Goal: Information Seeking & Learning: Learn about a topic

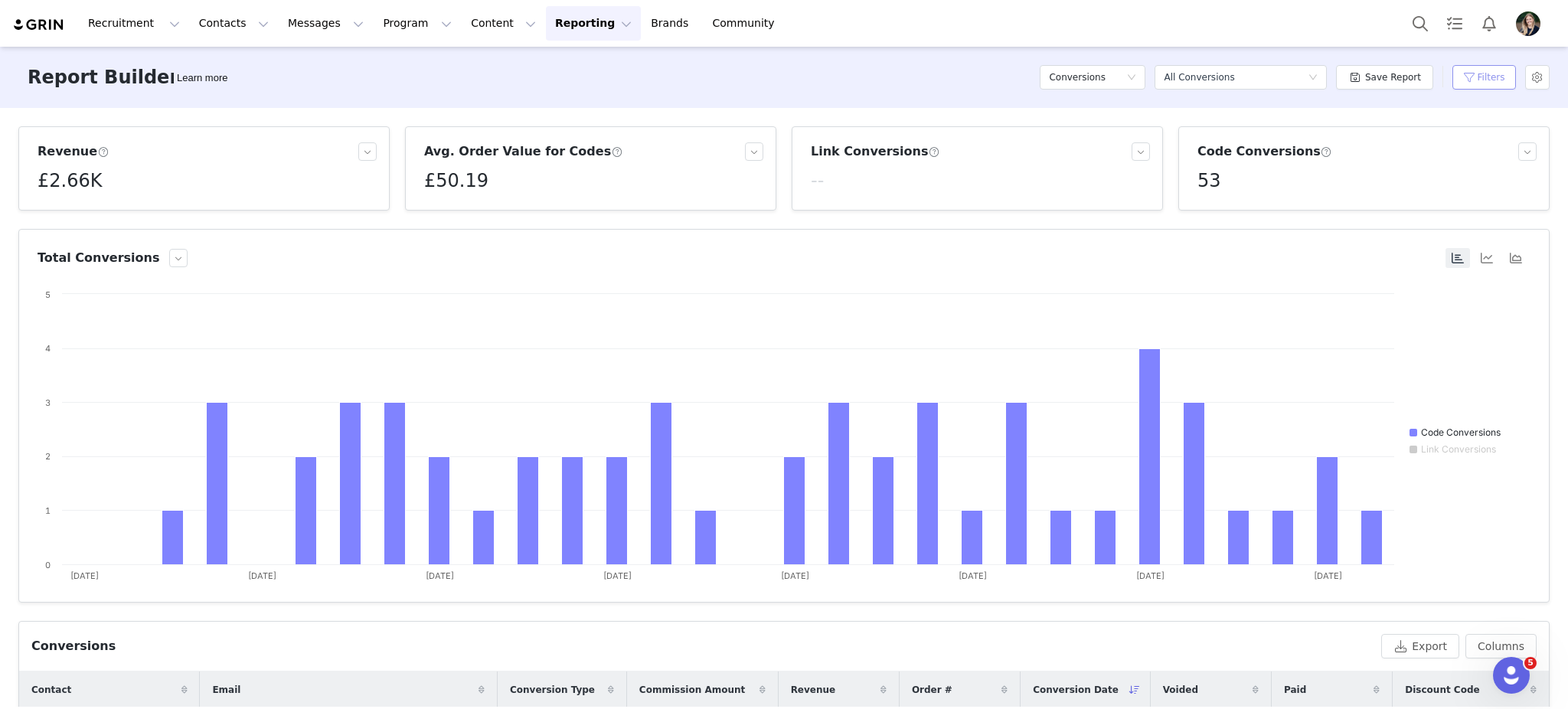
click at [1492, 73] on button "Filters" at bounding box center [1484, 77] width 63 height 25
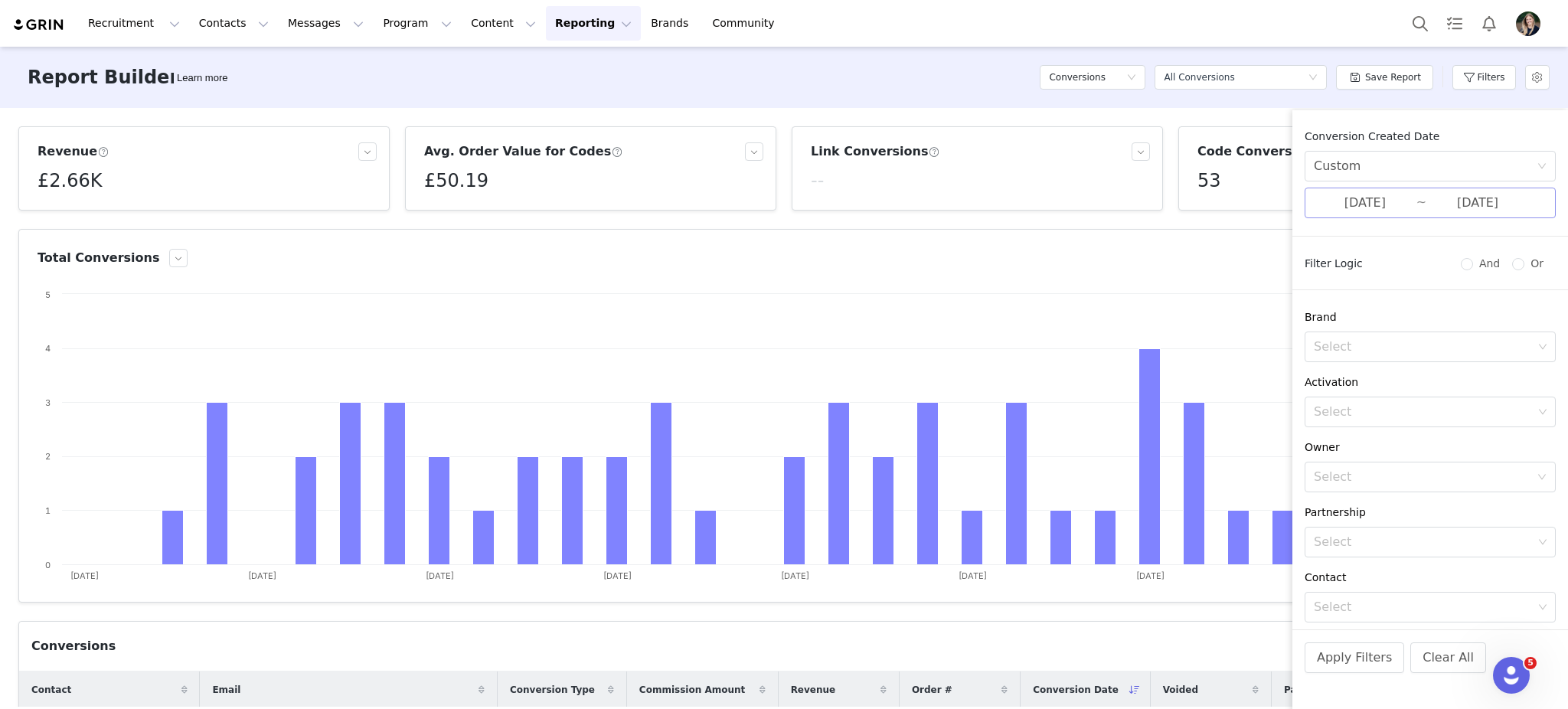
click at [1454, 208] on input "[DATE]" at bounding box center [1478, 203] width 103 height 20
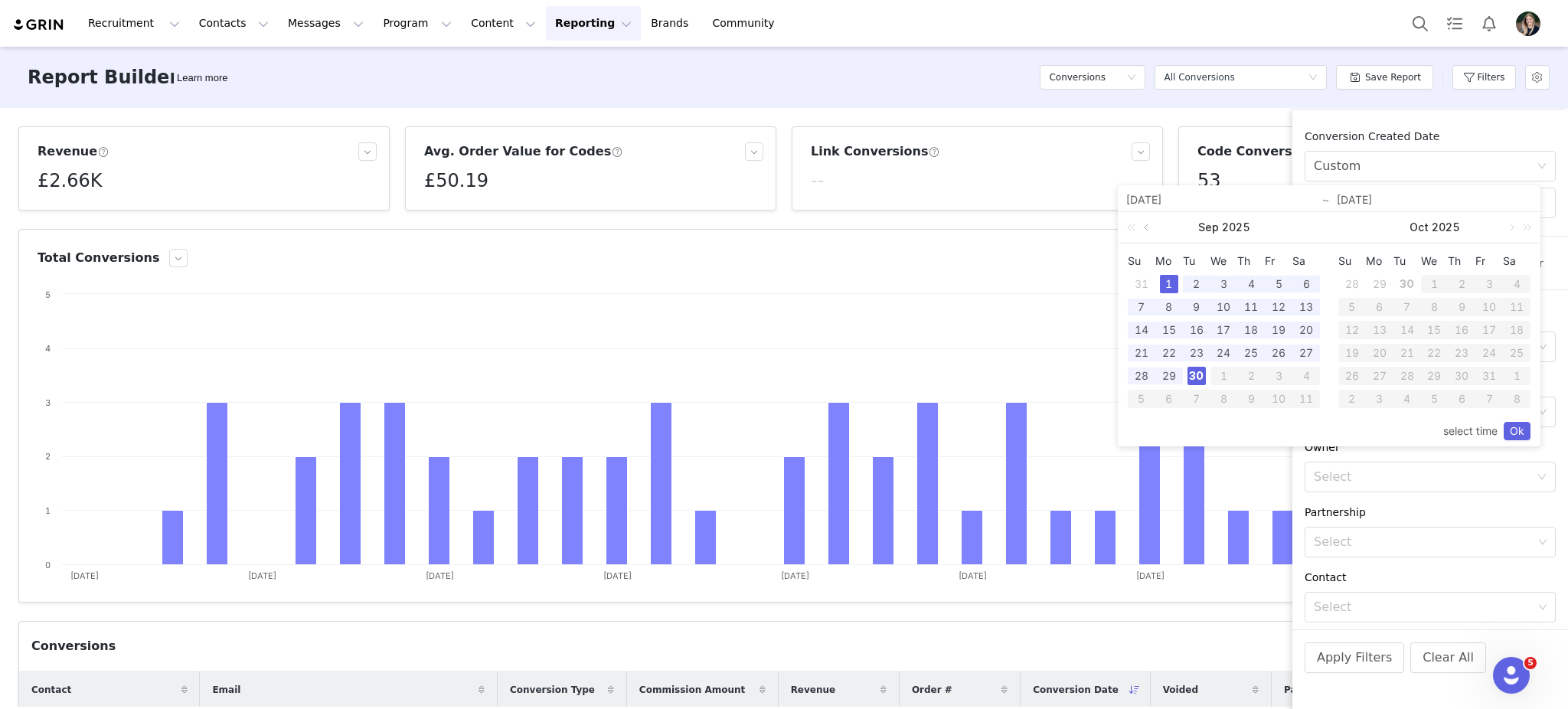
click at [1147, 228] on link at bounding box center [1147, 227] width 14 height 31
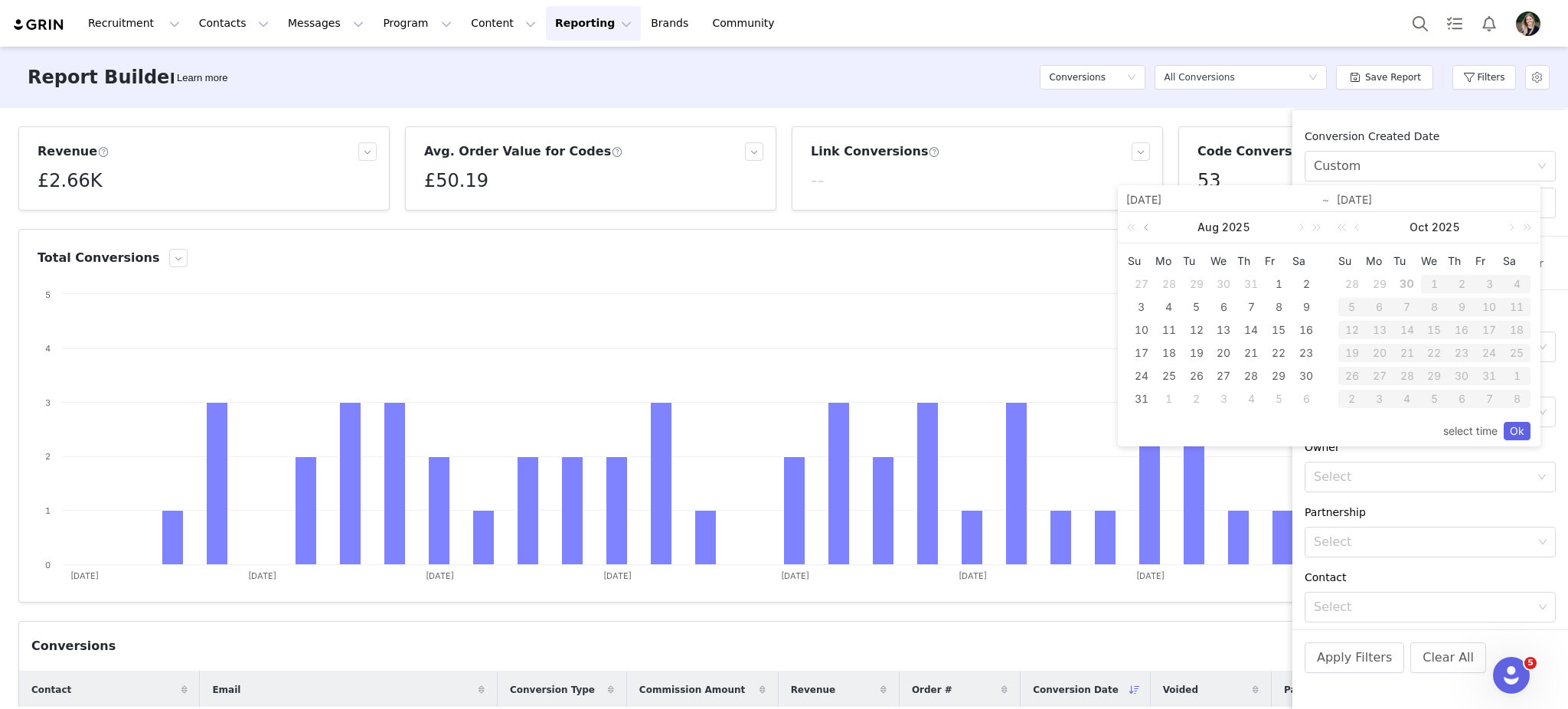
click at [1147, 228] on link at bounding box center [1147, 227] width 14 height 31
click at [1200, 279] on div "1" at bounding box center [1196, 284] width 19 height 19
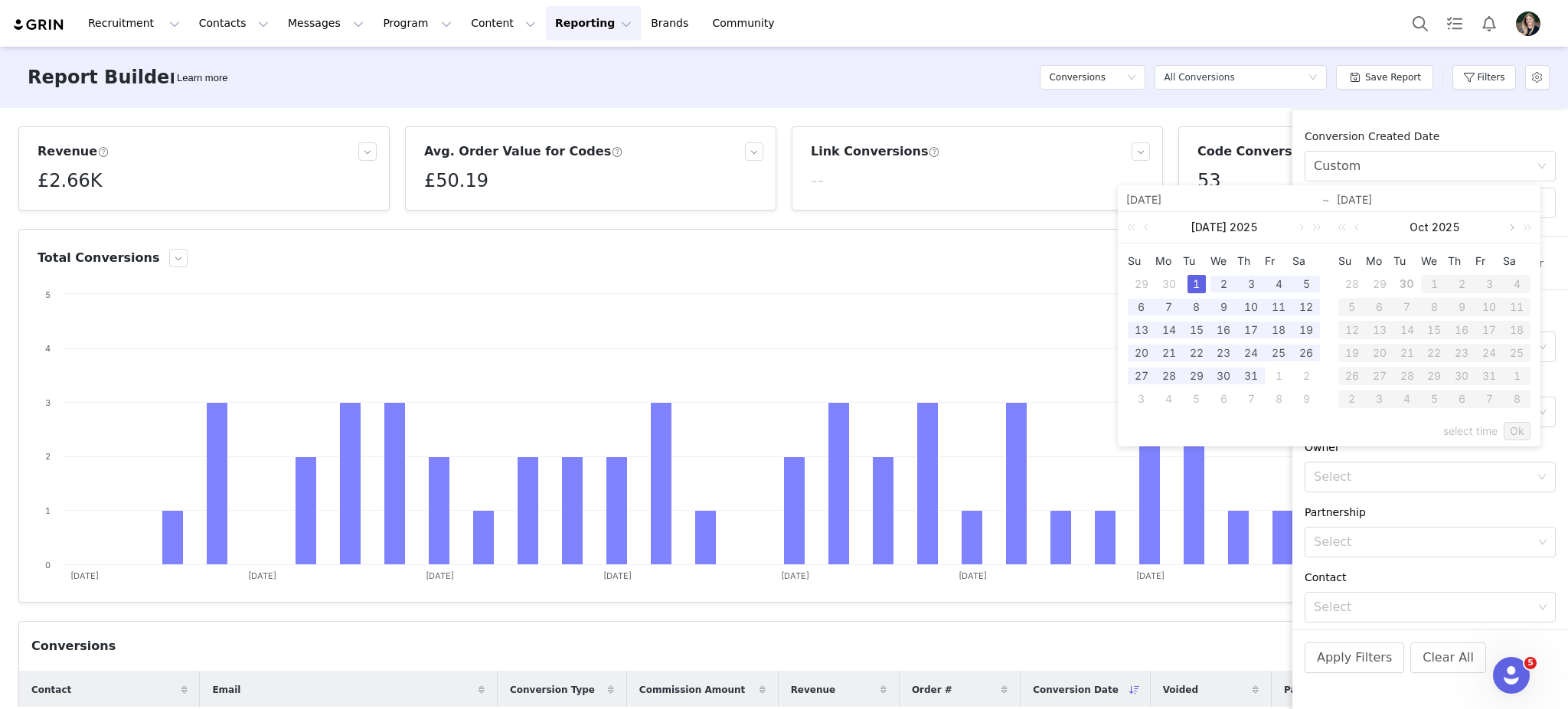
click at [1504, 226] on link at bounding box center [1511, 227] width 14 height 31
click at [1356, 228] on link at bounding box center [1358, 227] width 14 height 31
click at [1411, 376] on div "30" at bounding box center [1407, 375] width 19 height 19
type input "[DATE]"
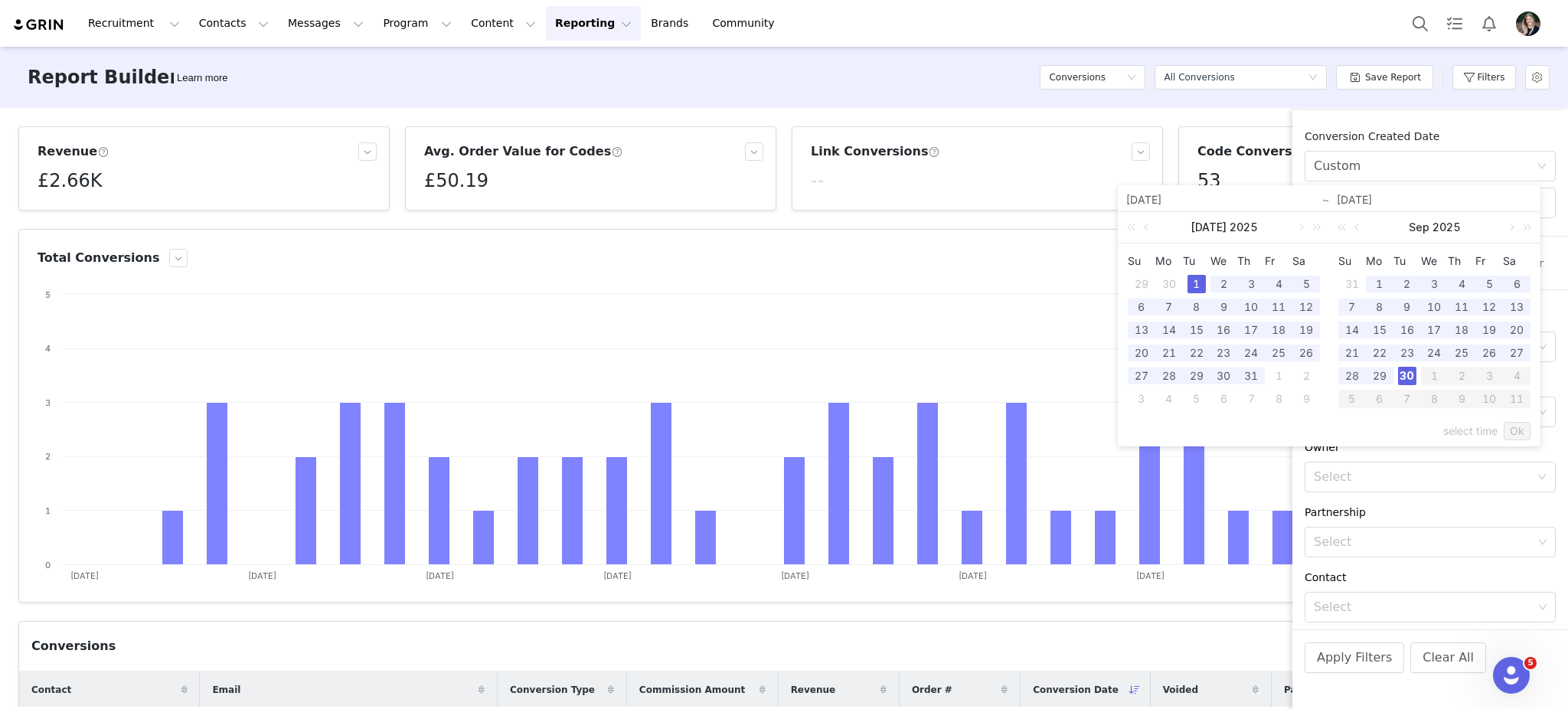
type input "[DATE]"
click at [1520, 427] on link "Ok" at bounding box center [1517, 431] width 27 height 19
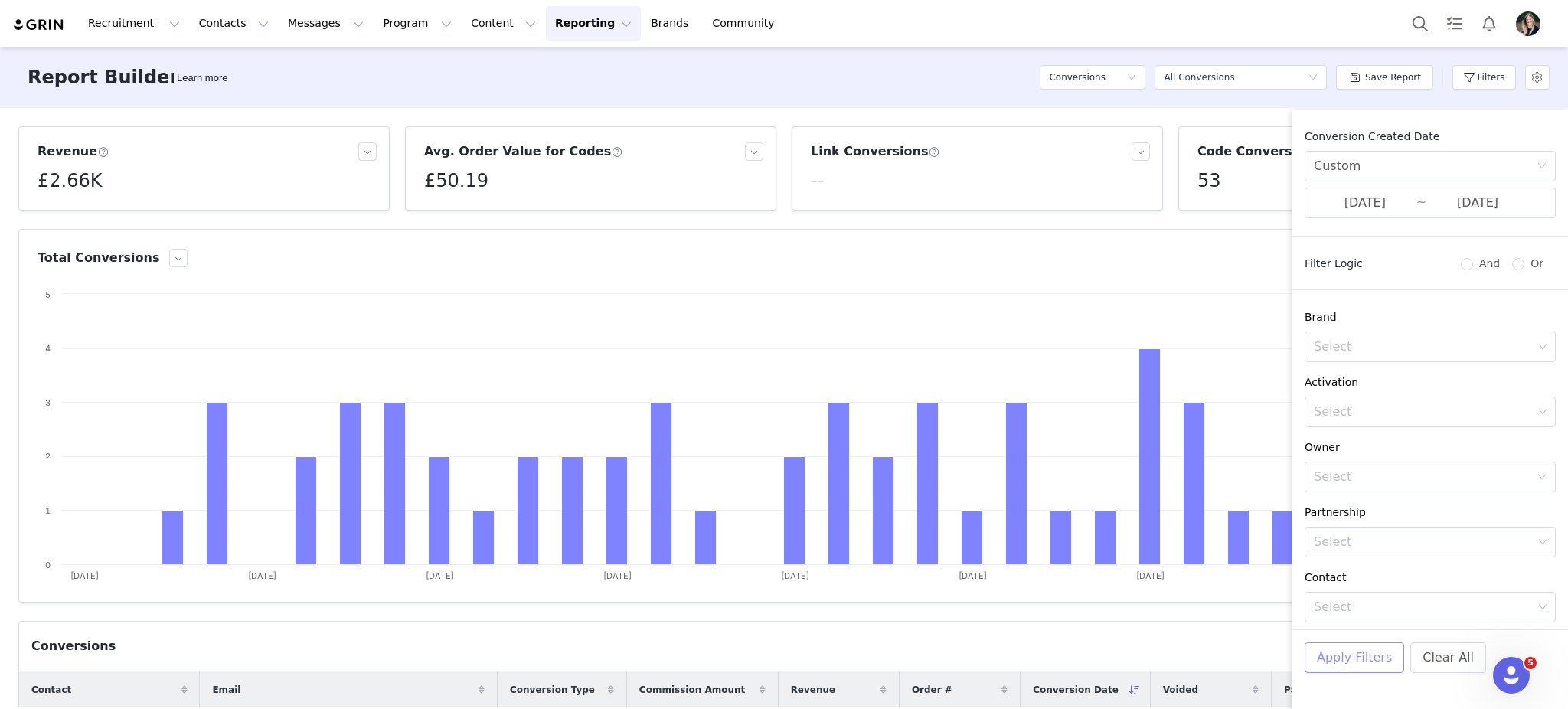
click at [1357, 662] on button "Apply Filters" at bounding box center [1354, 658] width 100 height 31
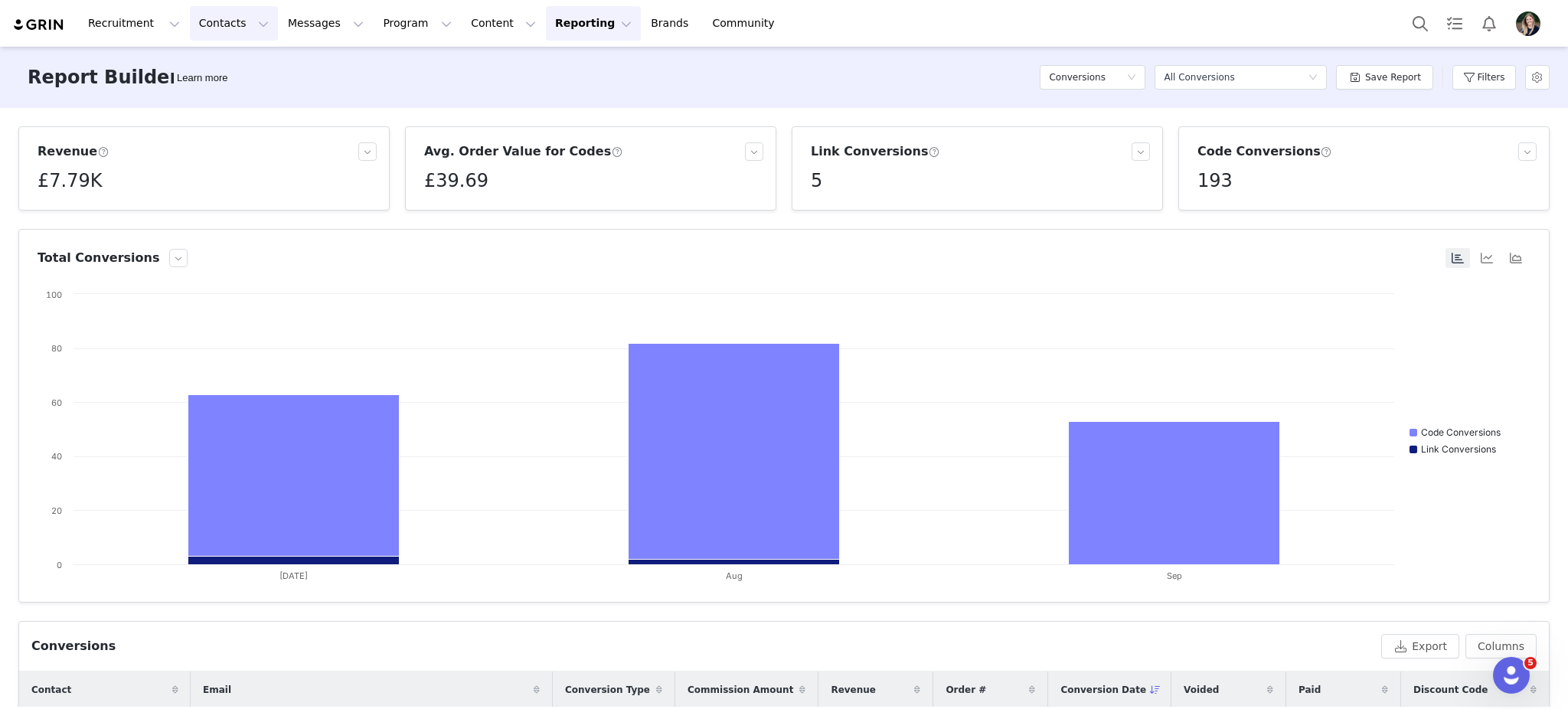
click at [200, 18] on button "Contacts Contacts" at bounding box center [234, 23] width 88 height 35
click at [227, 69] on div "Creators" at bounding box center [236, 67] width 103 height 16
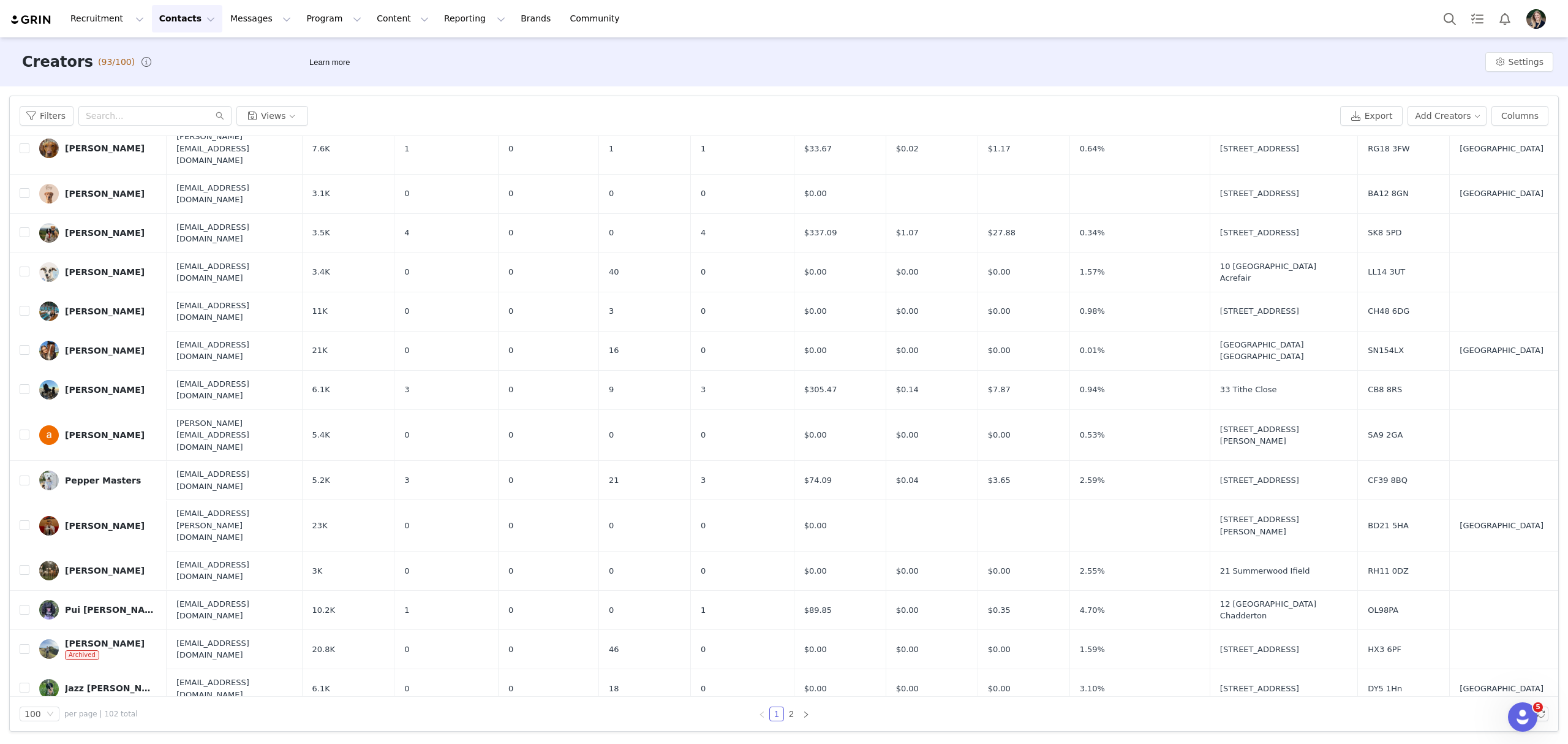
scroll to position [82, 0]
click at [128, 117] on input "text" at bounding box center [155, 116] width 153 height 20
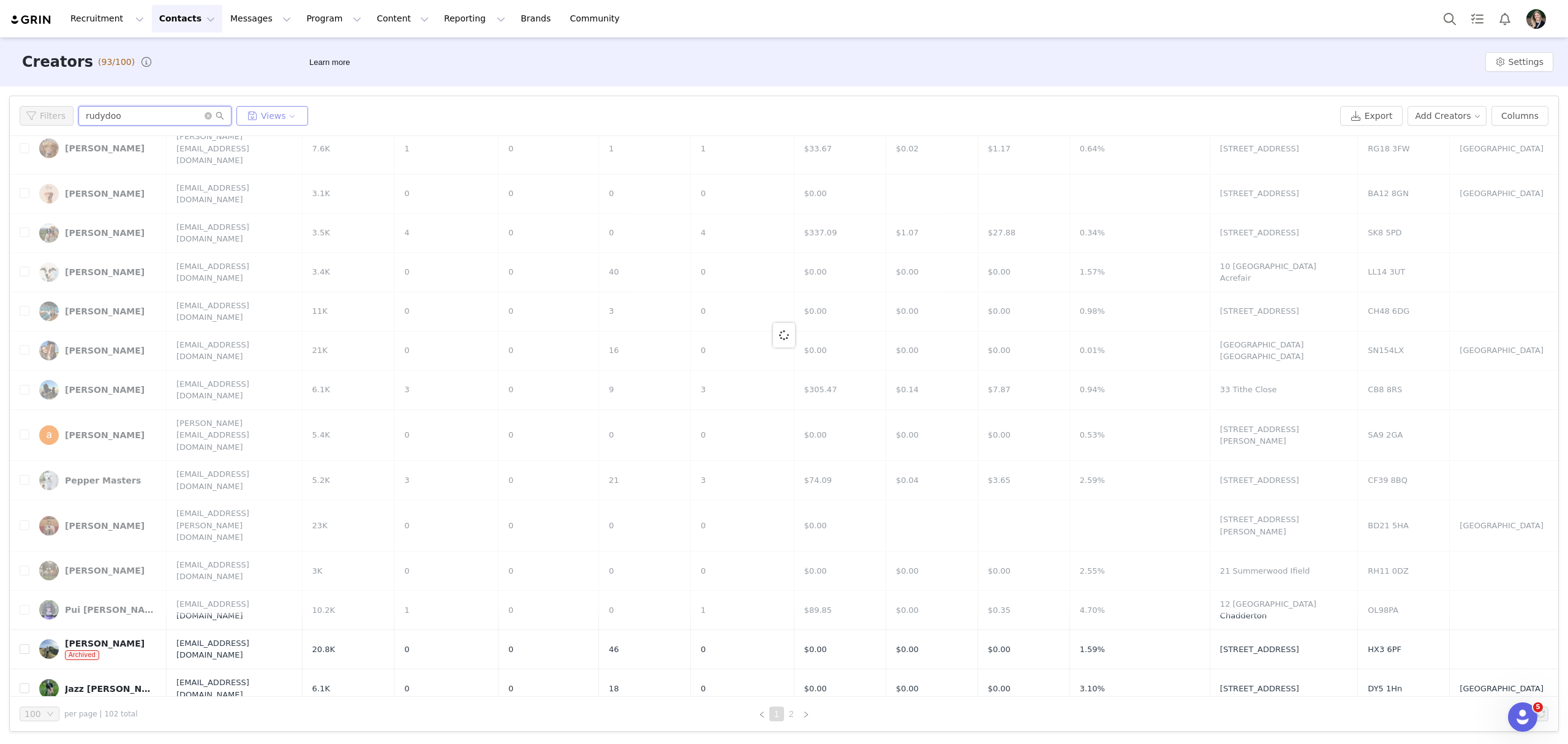
scroll to position [0, 0]
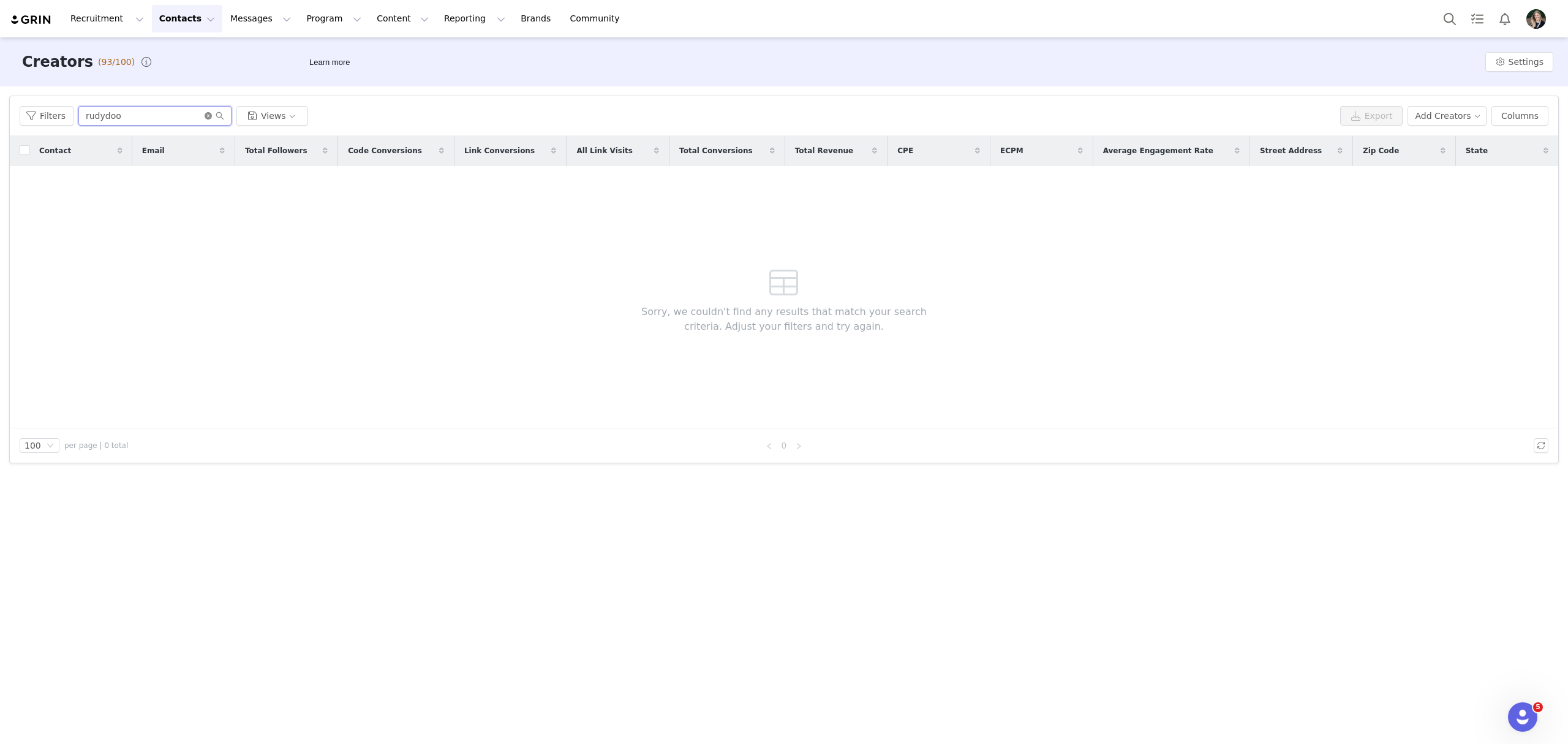
type input "rudydoo"
click at [204, 116] on icon "icon: close-circle" at bounding box center [208, 116] width 7 height 7
click at [180, 119] on input "text" at bounding box center [155, 116] width 153 height 20
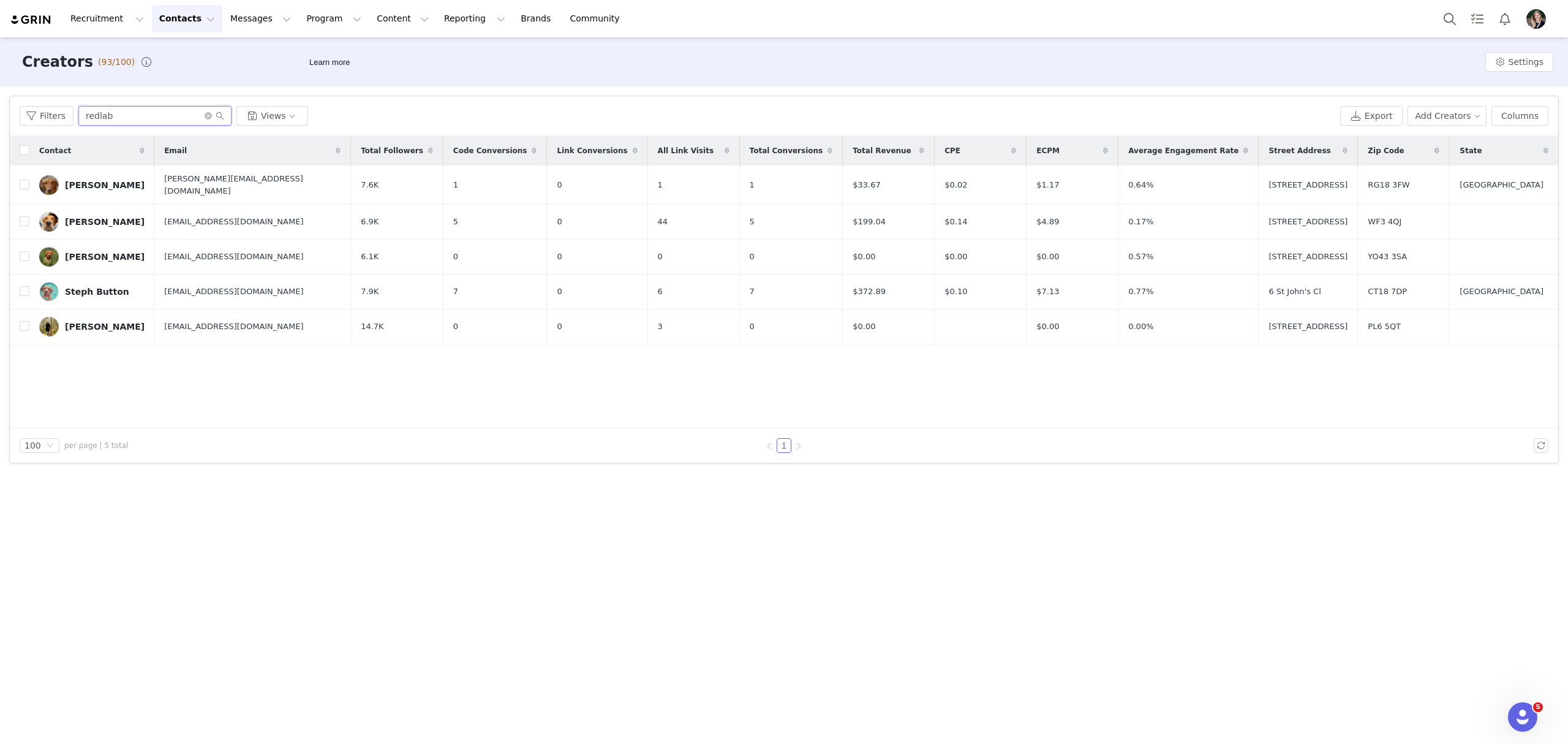
drag, startPoint x: 148, startPoint y: 119, endPoint x: -180, endPoint y: 118, distance: 328.0
click at [0, 118] on html "Recruitment Recruitment Creator Search Curated Lists Landing Pages Web Extensio…" at bounding box center [784, 372] width 1568 height 744
type input "u"
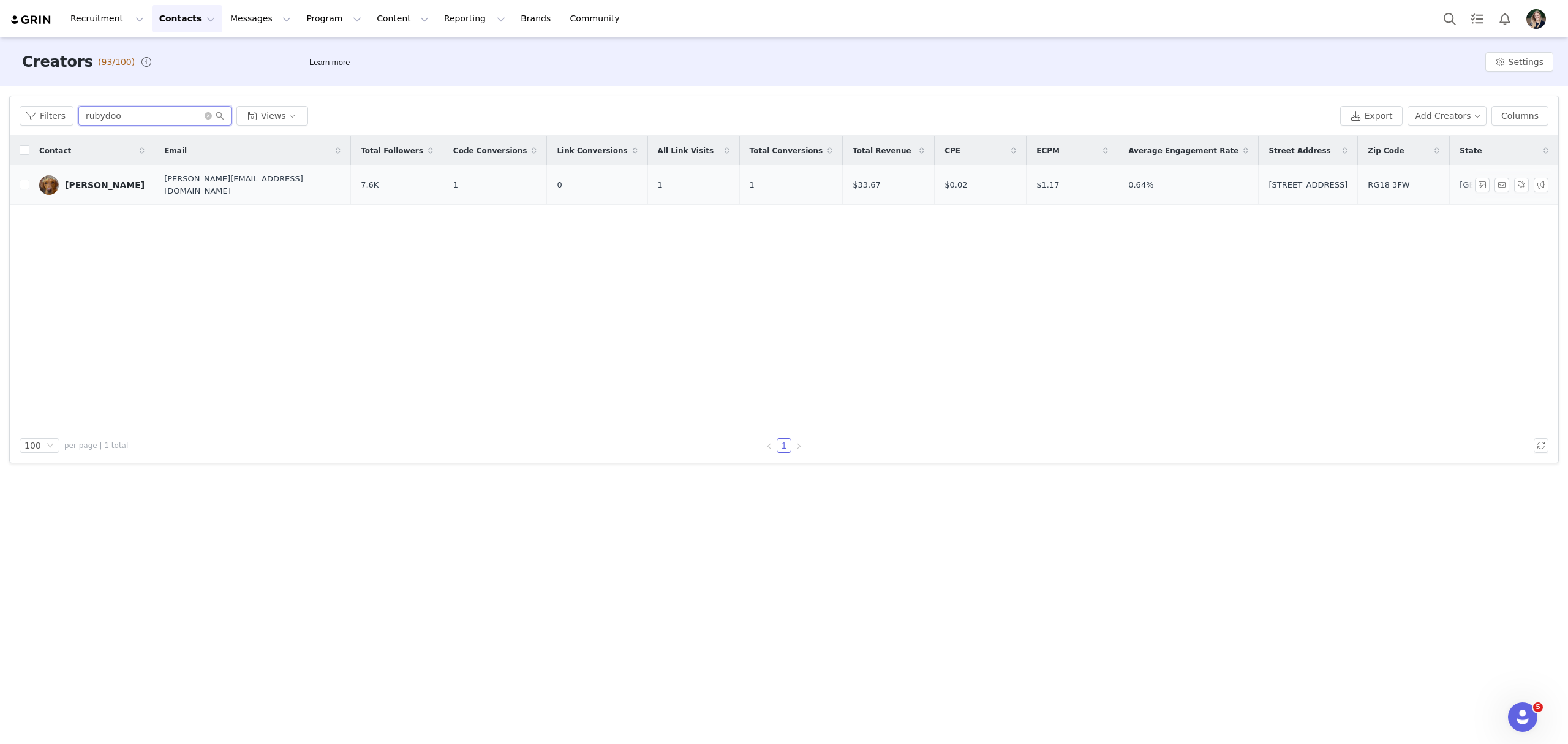
type input "rubydoo"
click at [83, 181] on div "[PERSON_NAME]" at bounding box center [105, 185] width 80 height 10
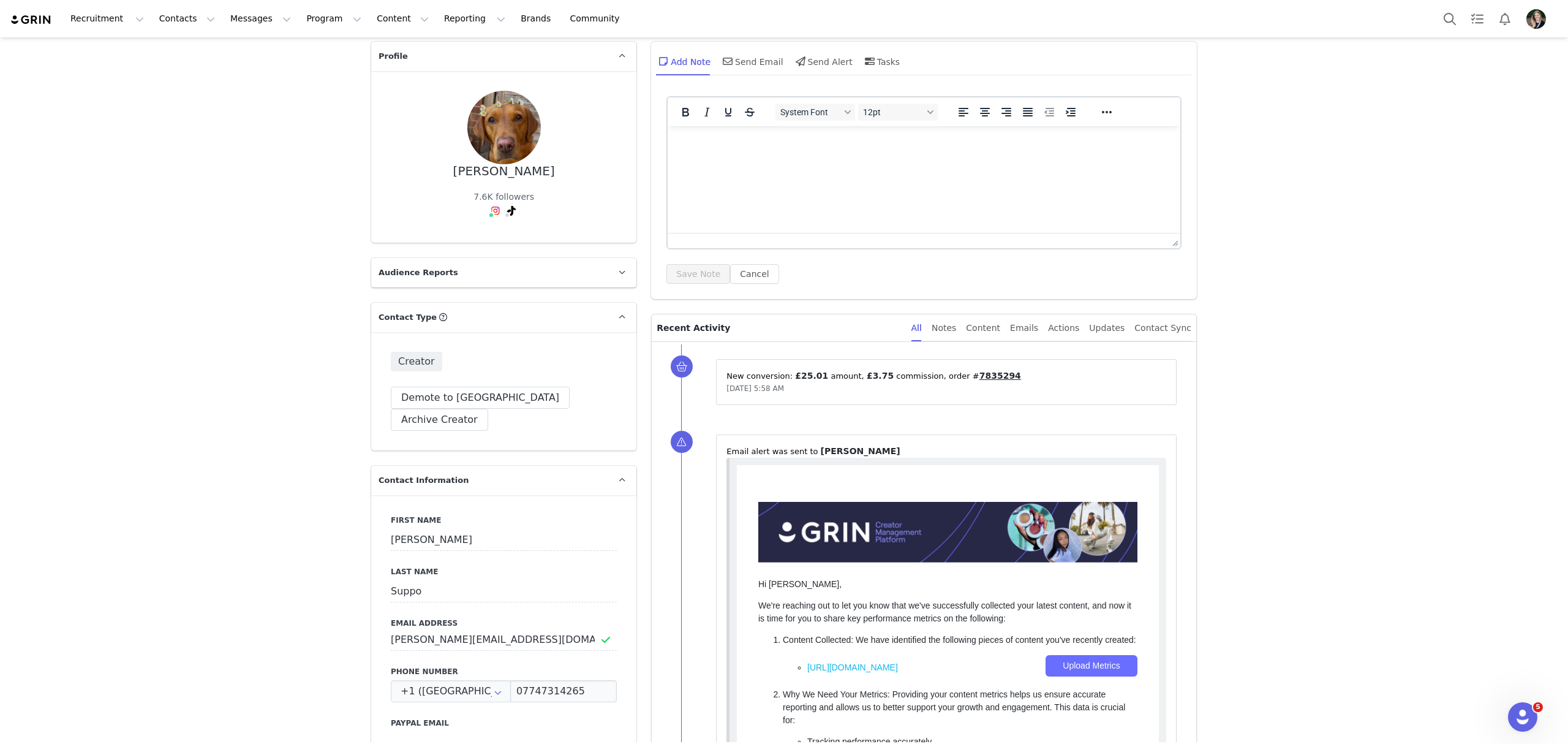
scroll to position [326, 0]
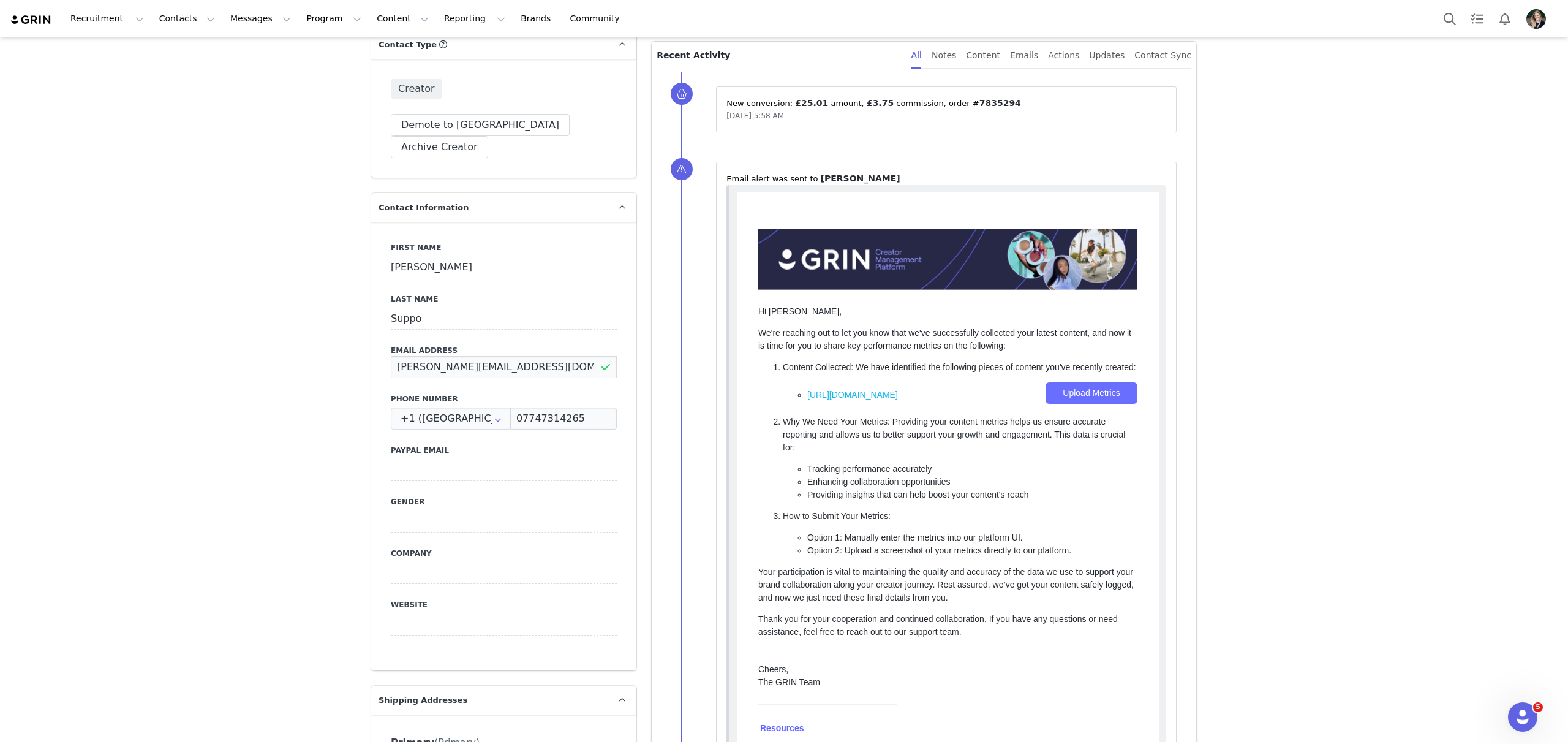
drag, startPoint x: 456, startPoint y: 344, endPoint x: 341, endPoint y: 345, distance: 115.0
drag, startPoint x: 518, startPoint y: 344, endPoint x: 298, endPoint y: 354, distance: 220.2
paste input "[EMAIL_ADDRESS][DOMAIN_NAME]"
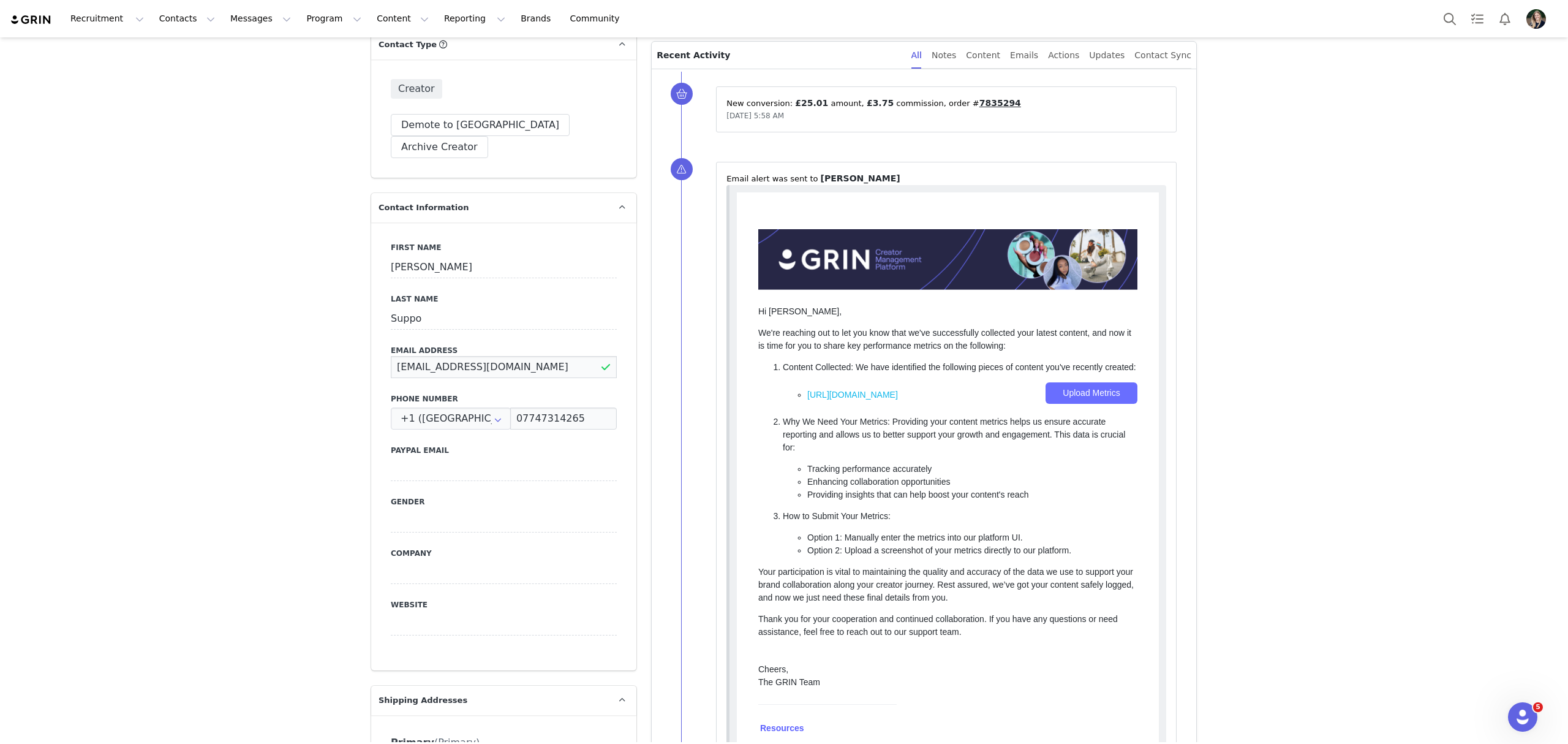
type input "[PERSON_NAME][EMAIL_ADDRESS][DOMAIN_NAME]"
click at [174, 22] on button "Contacts Contacts" at bounding box center [187, 18] width 71 height 28
click at [214, 52] on div "Creators" at bounding box center [189, 54] width 82 height 13
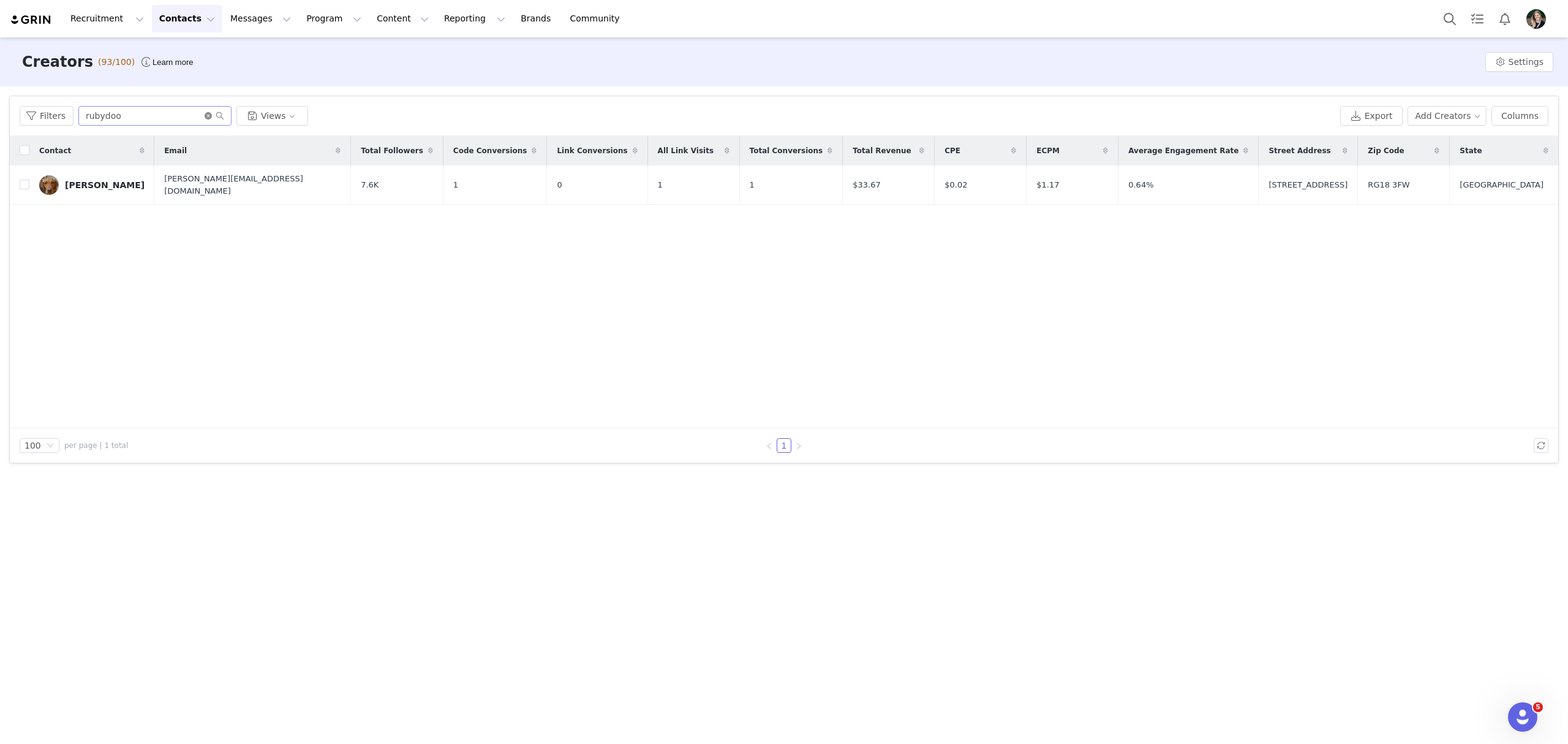
click at [204, 116] on icon "icon: close-circle" at bounding box center [208, 116] width 7 height 7
click at [193, 111] on input "text" at bounding box center [155, 116] width 153 height 20
type input "mini"
click at [101, 185] on div "[PERSON_NAME]" at bounding box center [105, 185] width 80 height 10
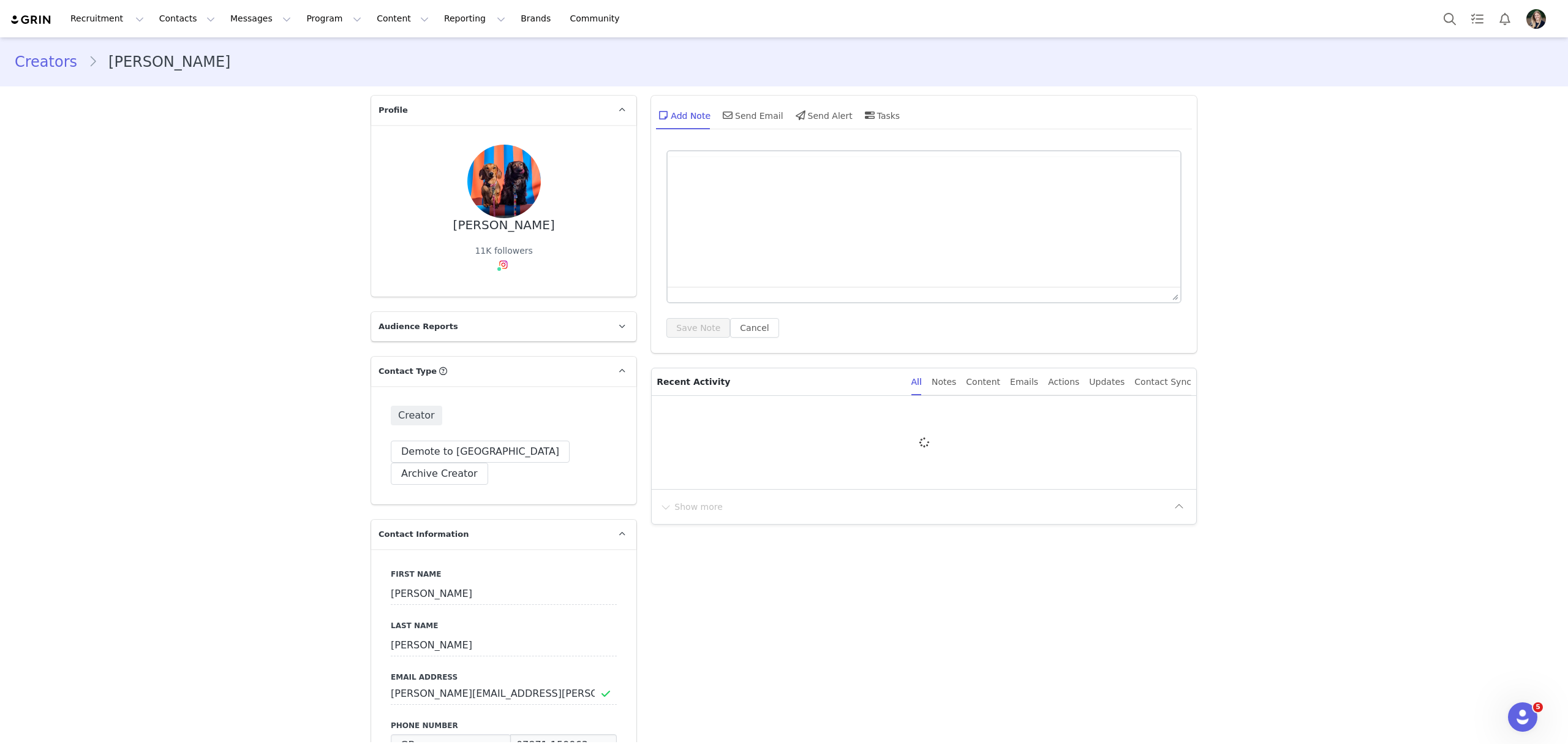
type input "+44 ([GEOGRAPHIC_DATA])"
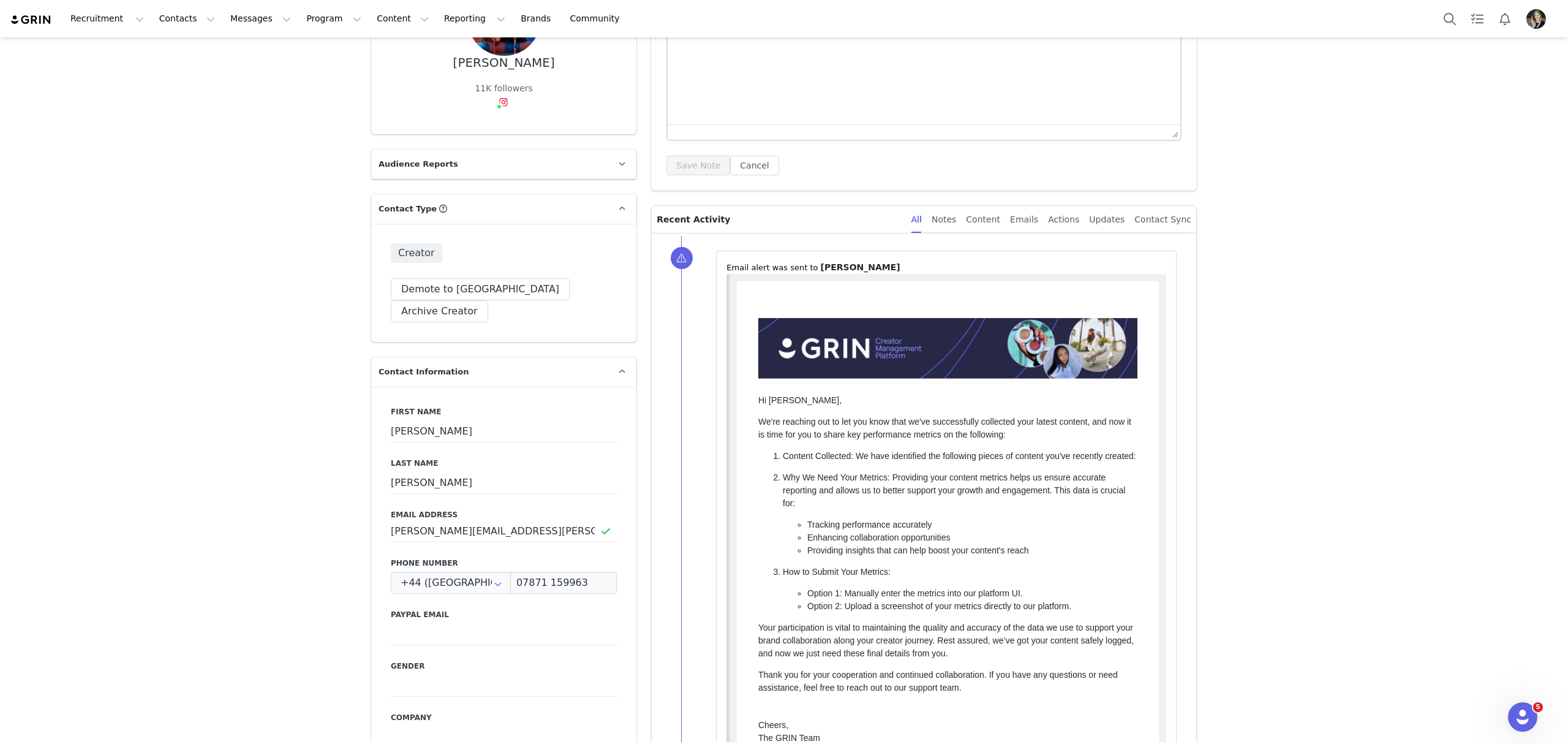
scroll to position [163, 0]
drag, startPoint x: 500, startPoint y: 507, endPoint x: 368, endPoint y: 510, distance: 132.0
click at [372, 509] on div "First Name [PERSON_NAME] Last Name [PERSON_NAME] Email Address [PERSON_NAME][EM…" at bounding box center [504, 609] width 265 height 448
click at [164, 30] on button "Contacts Contacts" at bounding box center [187, 18] width 71 height 28
click at [204, 55] on div "Creators" at bounding box center [189, 54] width 82 height 13
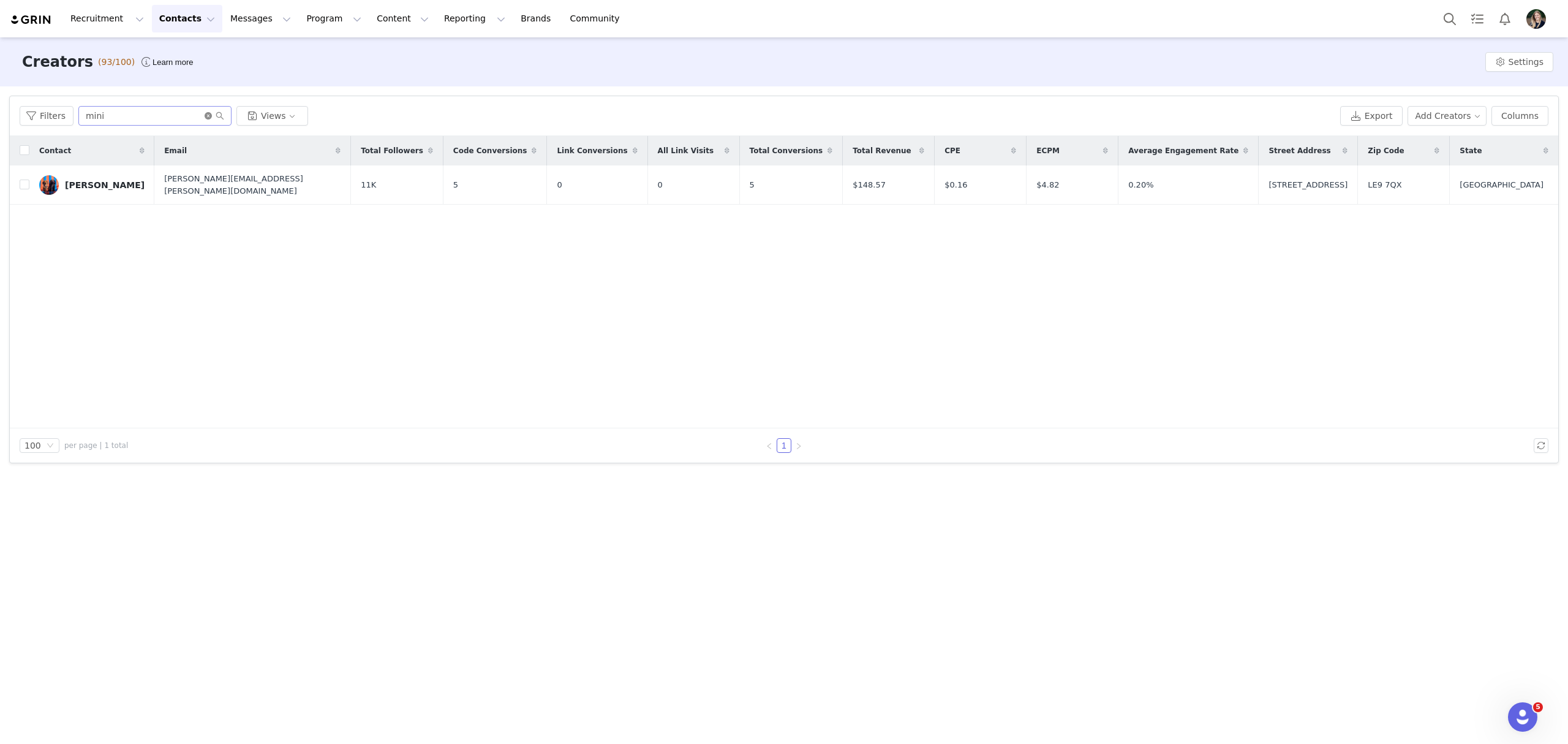
click at [204, 115] on icon "icon: close-circle" at bounding box center [208, 116] width 7 height 7
click at [180, 112] on input "text" at bounding box center [155, 116] width 153 height 20
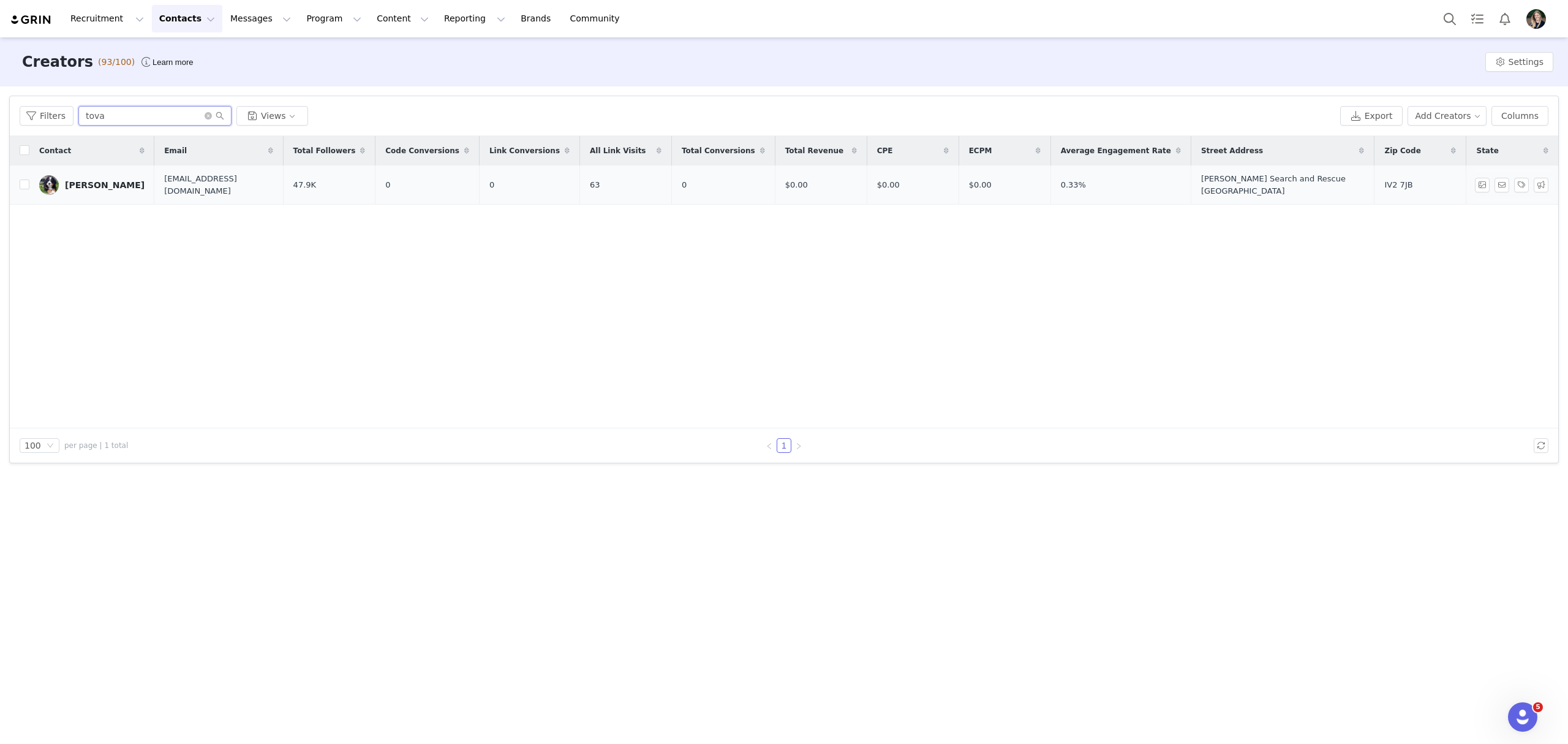
type input "tova"
click at [82, 187] on div "[PERSON_NAME]" at bounding box center [105, 185] width 80 height 10
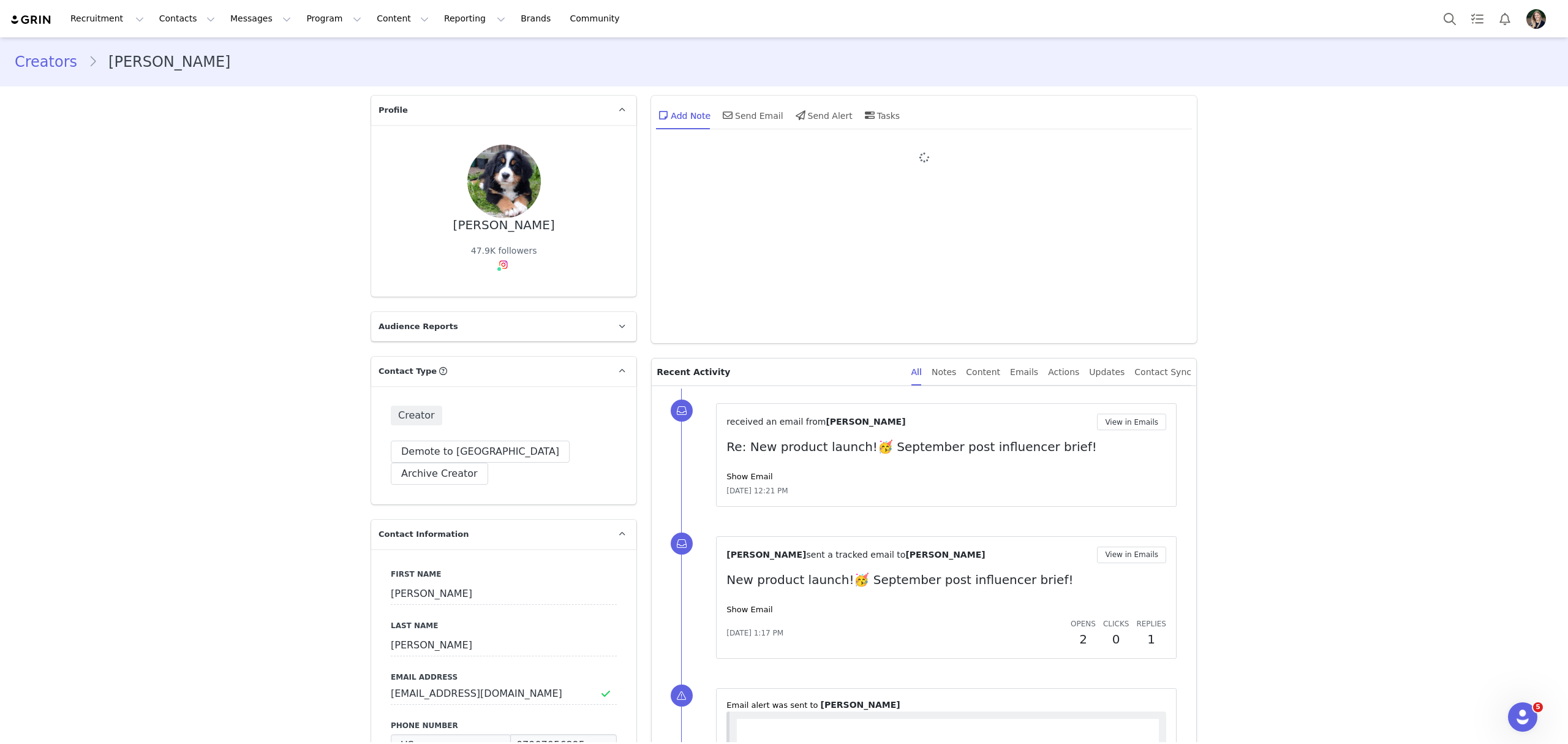
type input "+1 ([GEOGRAPHIC_DATA])"
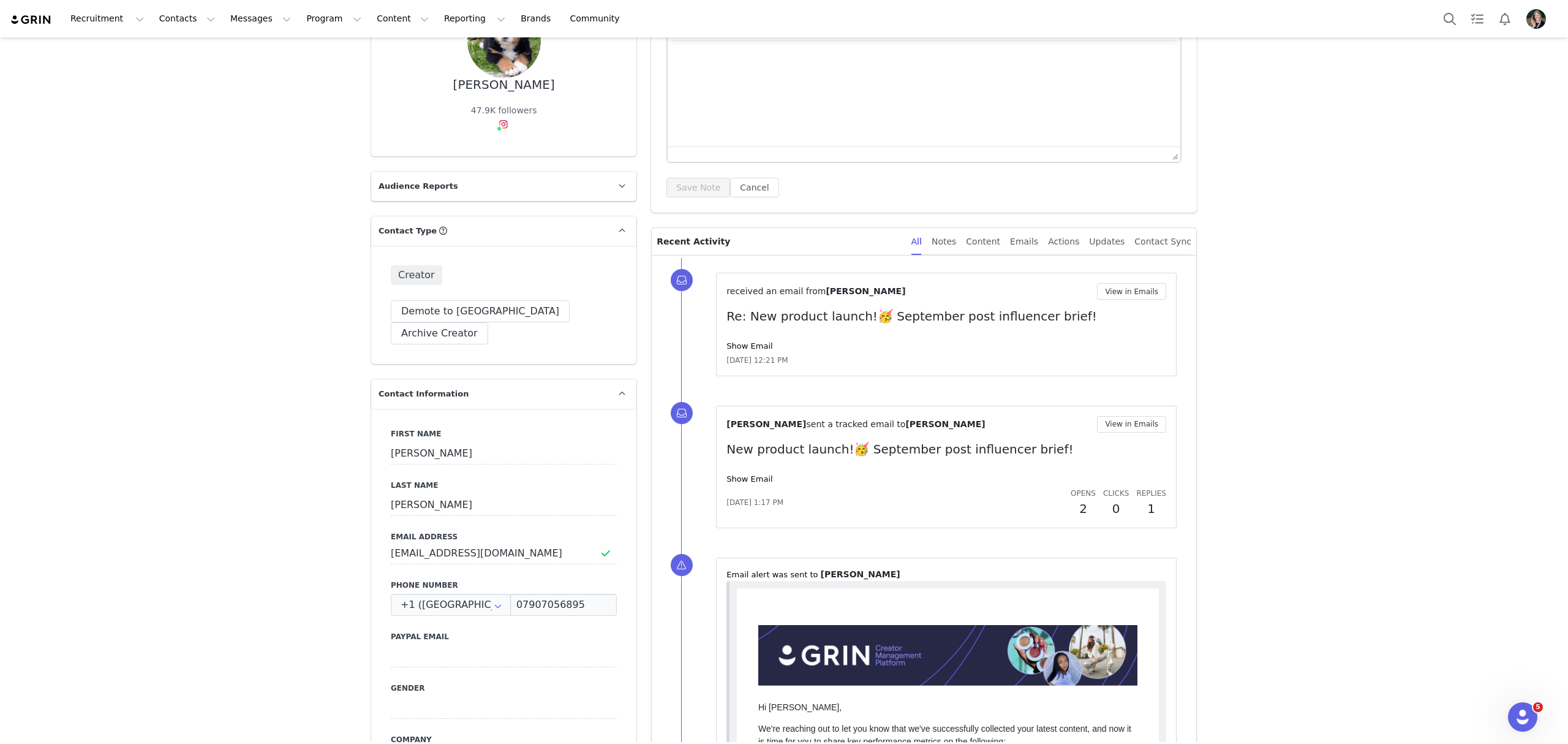
scroll to position [163, 0]
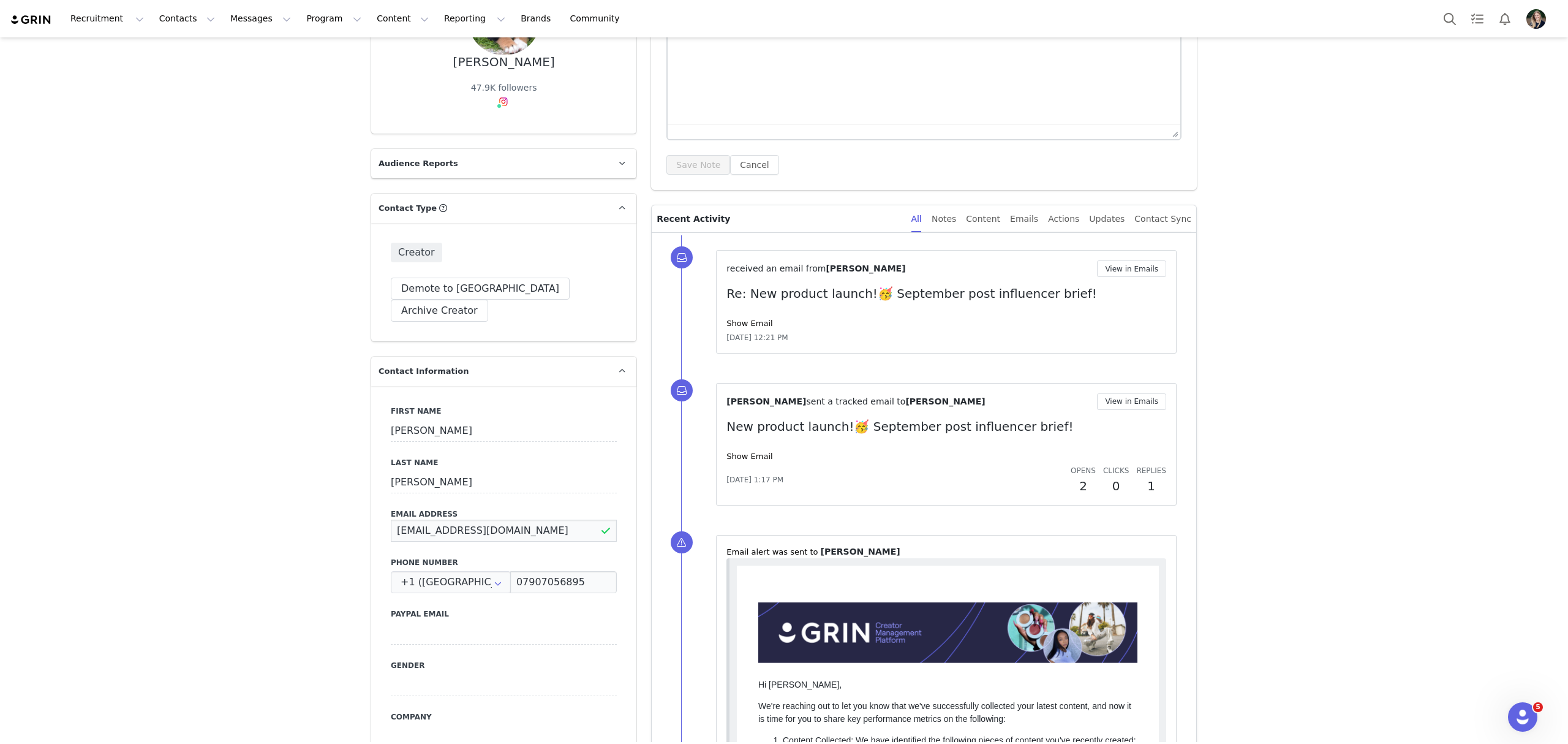
drag, startPoint x: 555, startPoint y: 509, endPoint x: 312, endPoint y: 509, distance: 243.0
click at [182, 25] on button "Contacts Contacts" at bounding box center [187, 18] width 71 height 28
click at [199, 48] on div "Creators" at bounding box center [189, 54] width 82 height 13
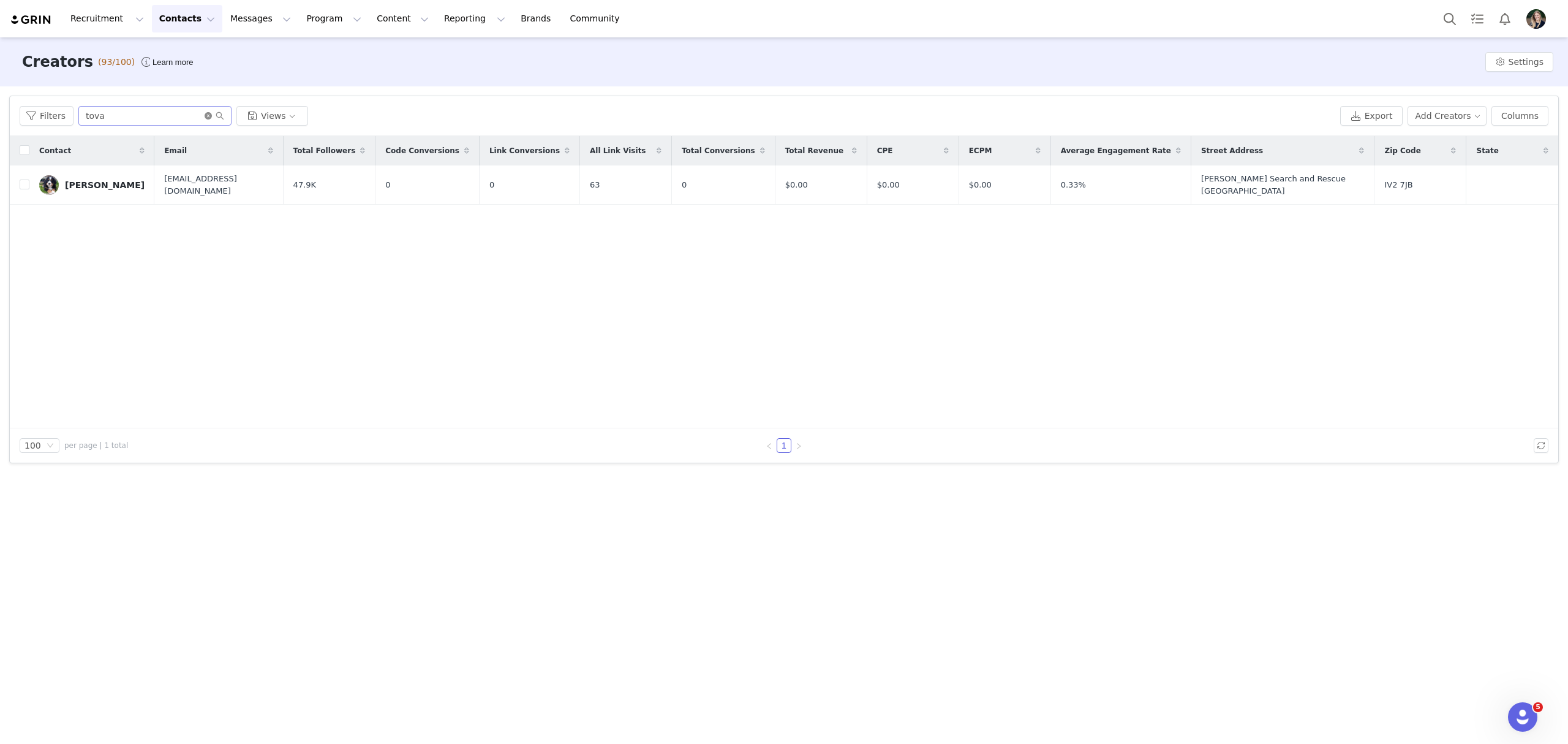
click at [204, 115] on icon "icon: close-circle" at bounding box center [208, 116] width 7 height 7
click at [189, 115] on input "text" at bounding box center [155, 116] width 153 height 20
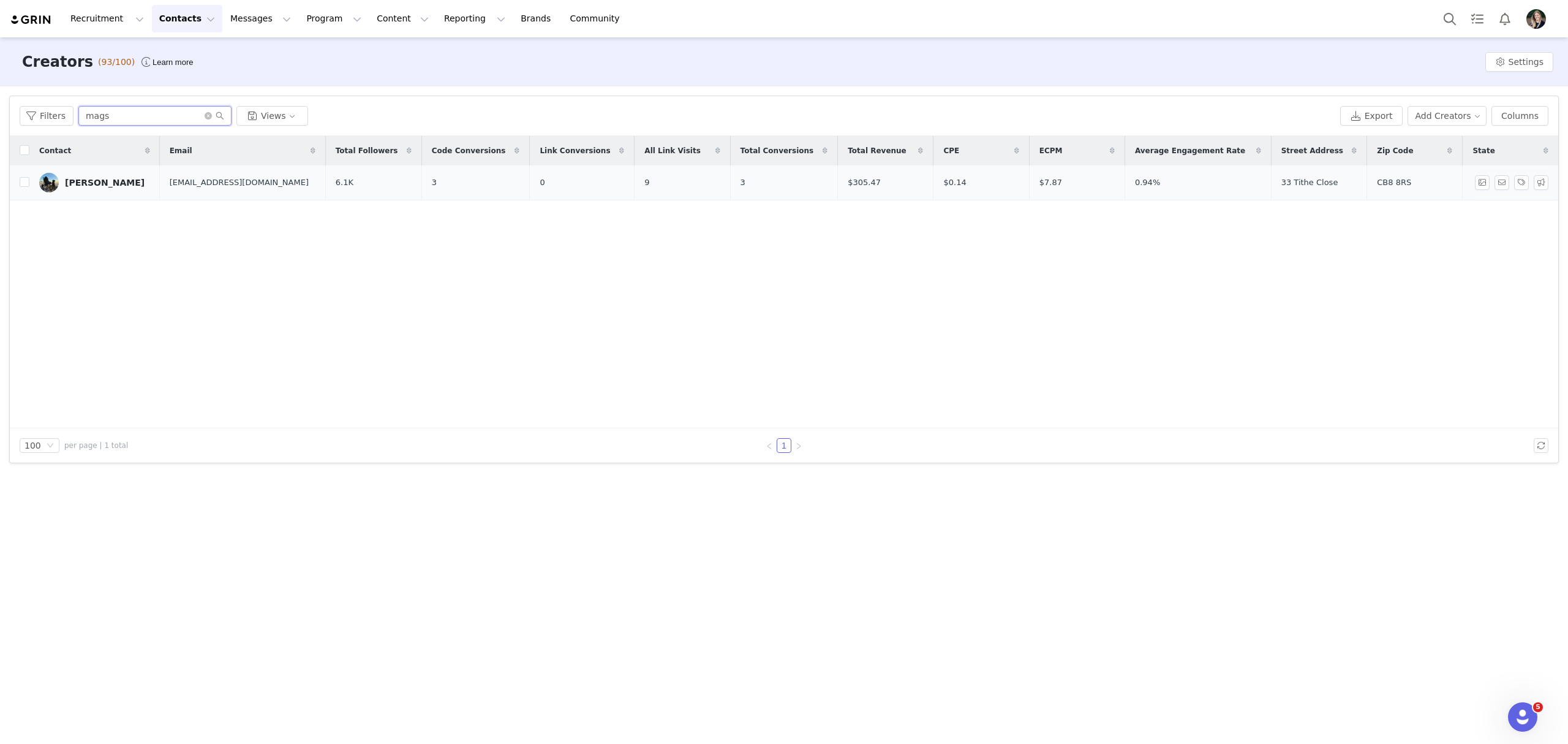
type input "mags"
click at [90, 185] on div "[PERSON_NAME]" at bounding box center [105, 182] width 80 height 10
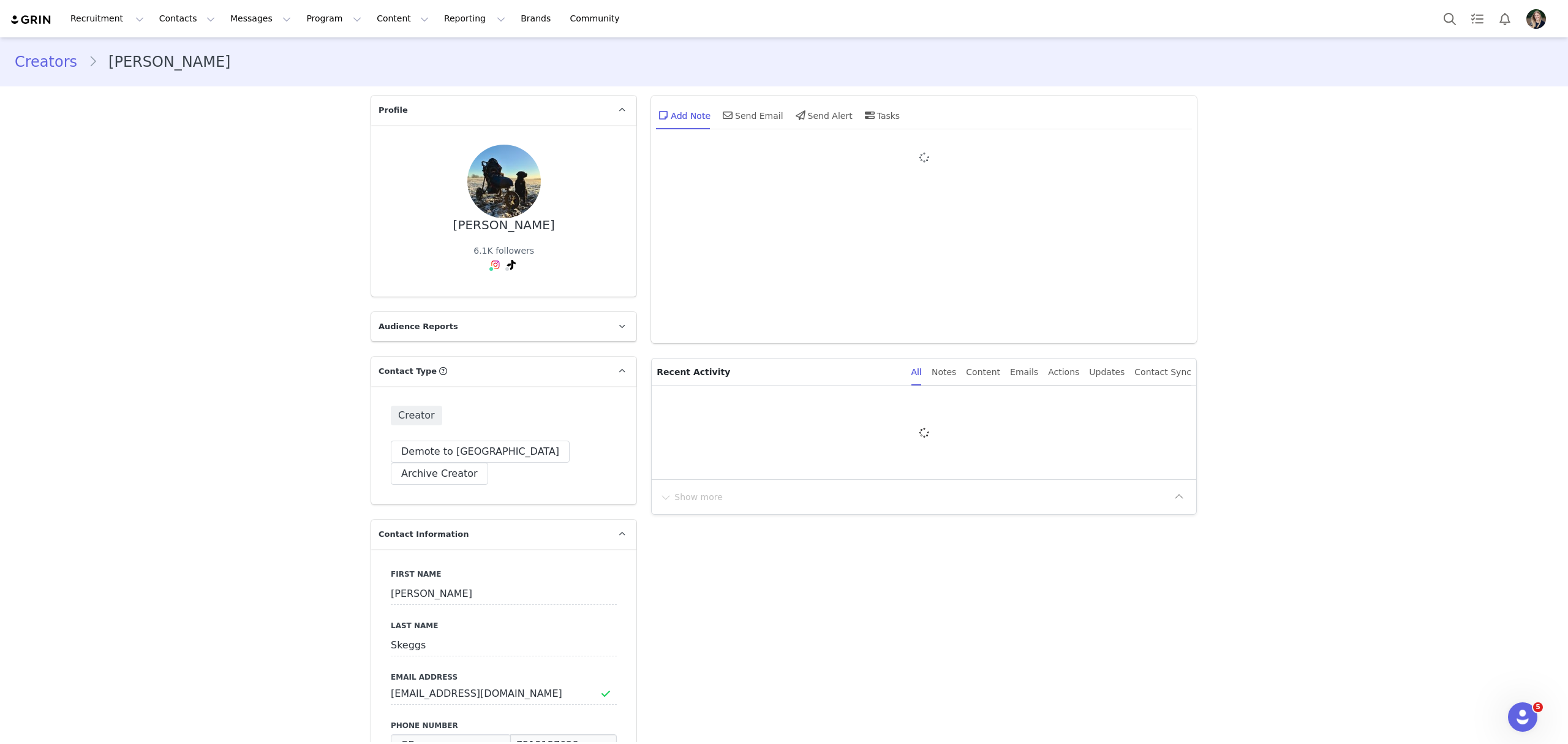
type input "+44 ([GEOGRAPHIC_DATA])"
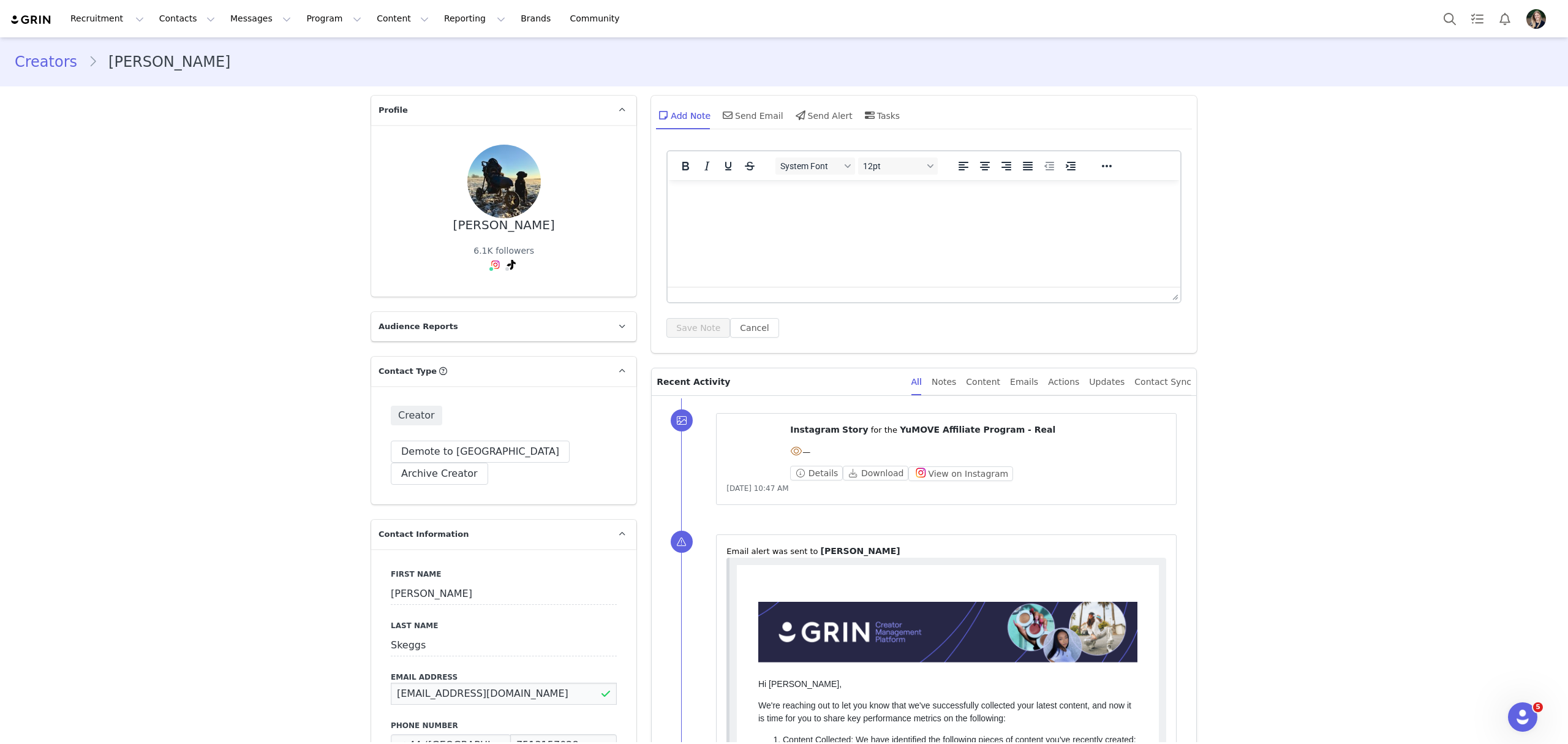
drag, startPoint x: 521, startPoint y: 670, endPoint x: 293, endPoint y: 692, distance: 229.1
click at [186, 21] on button "Contacts Contacts" at bounding box center [187, 18] width 71 height 28
click at [201, 47] on link "Creators" at bounding box center [189, 54] width 97 height 23
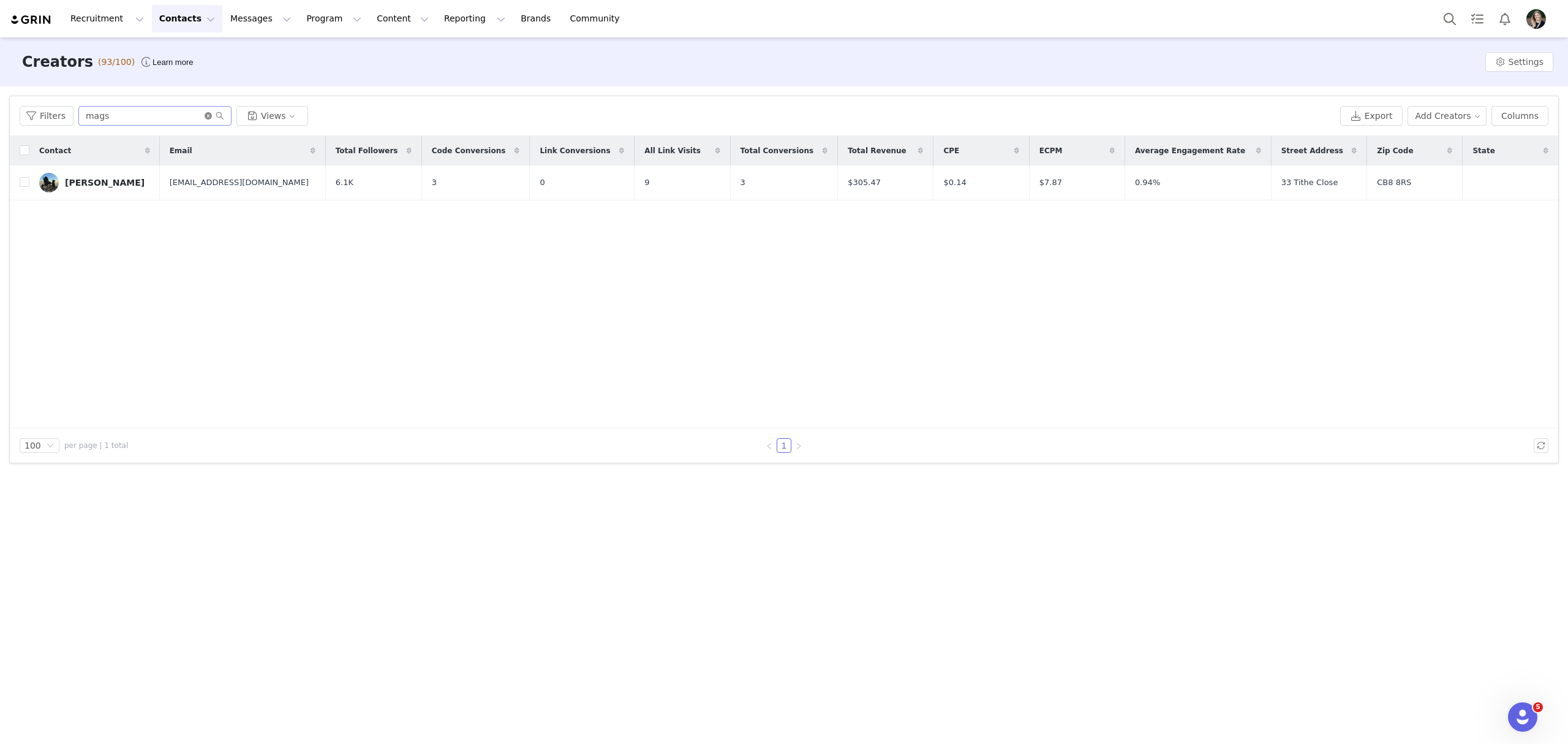
click at [204, 117] on icon "icon: close-circle" at bounding box center [208, 116] width 7 height 7
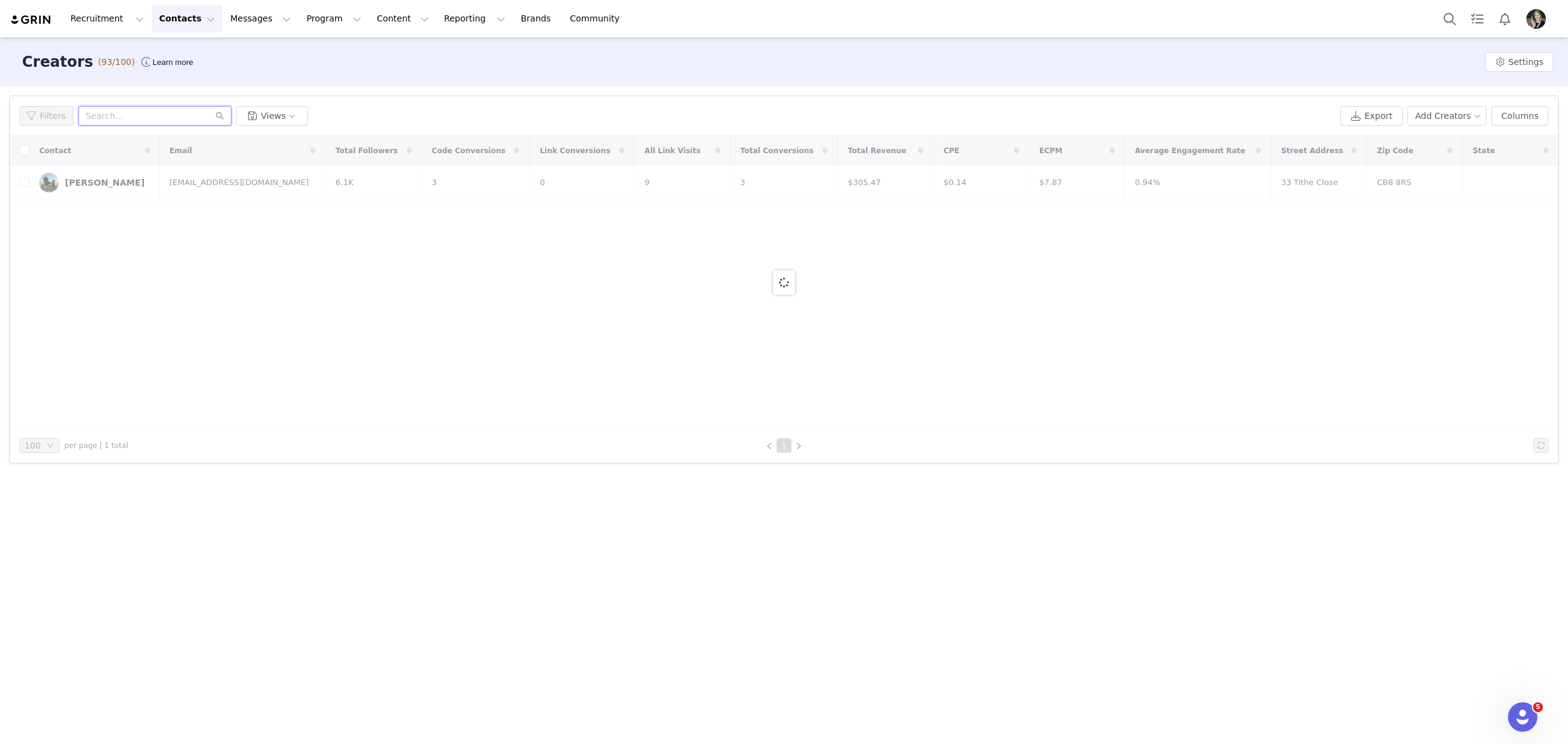
click at [181, 115] on input "text" at bounding box center [155, 116] width 153 height 20
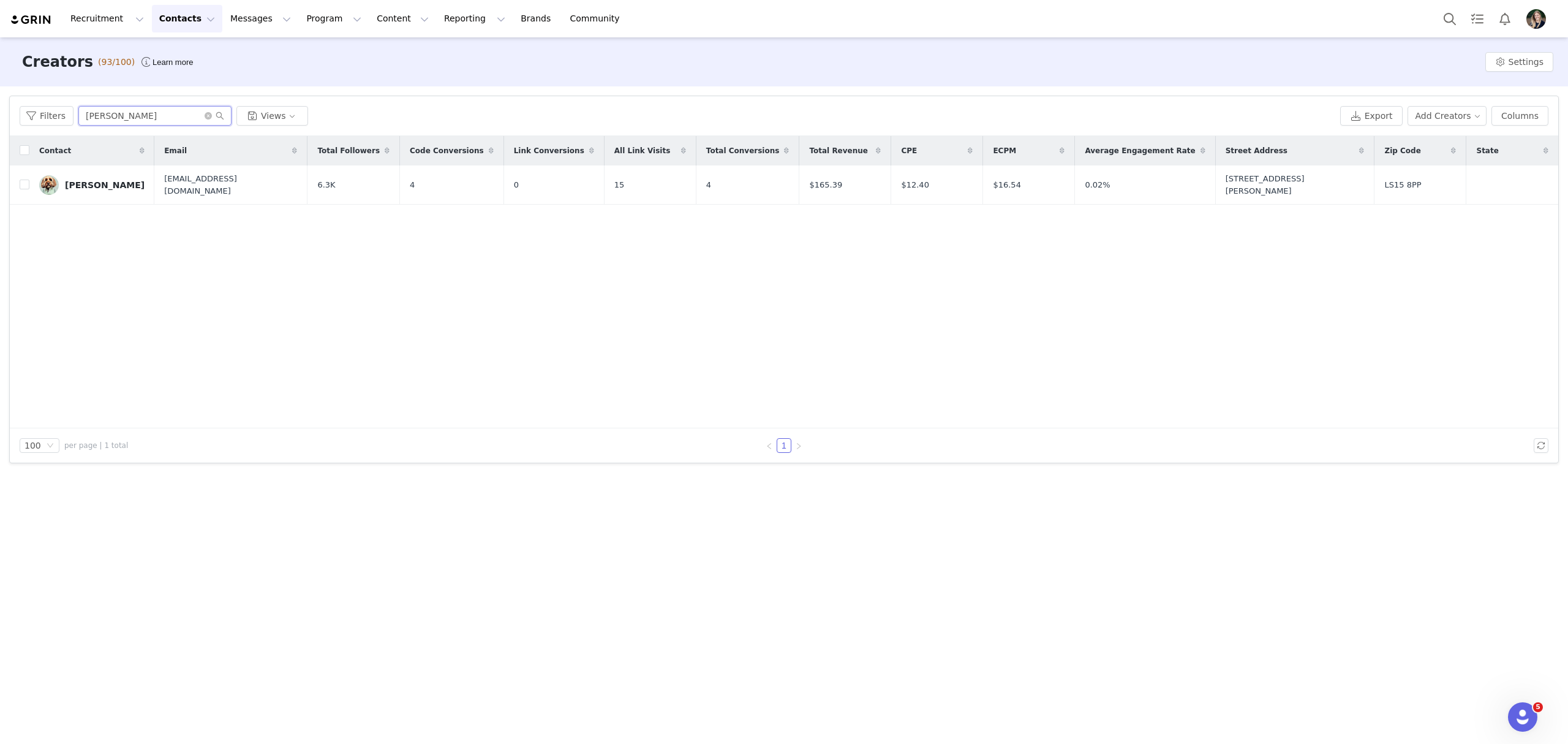
type input "[PERSON_NAME]"
